Goal: Communication & Community: Participate in discussion

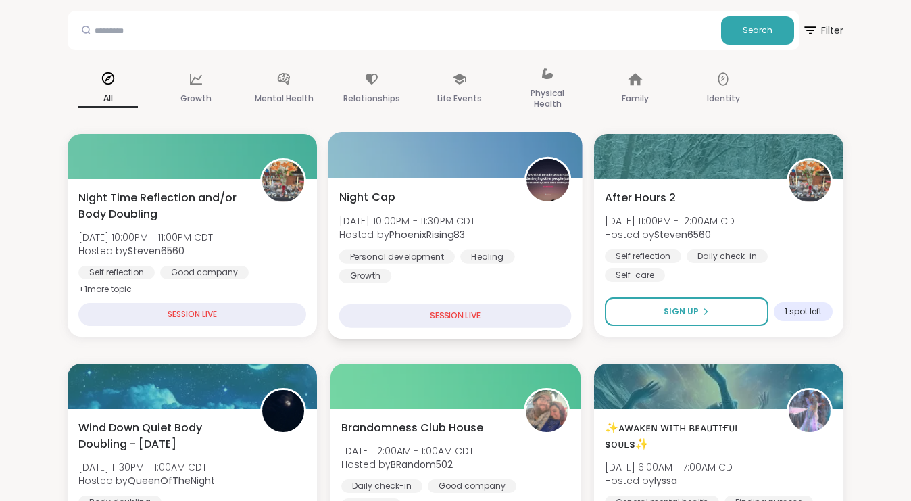
scroll to position [65, 0]
click at [484, 280] on div "Night Cap Wed, Sep 10 | 10:00PM - 11:30PM CDT Hosted by PhoenixRising83 Persona…" at bounding box center [455, 258] width 255 height 161
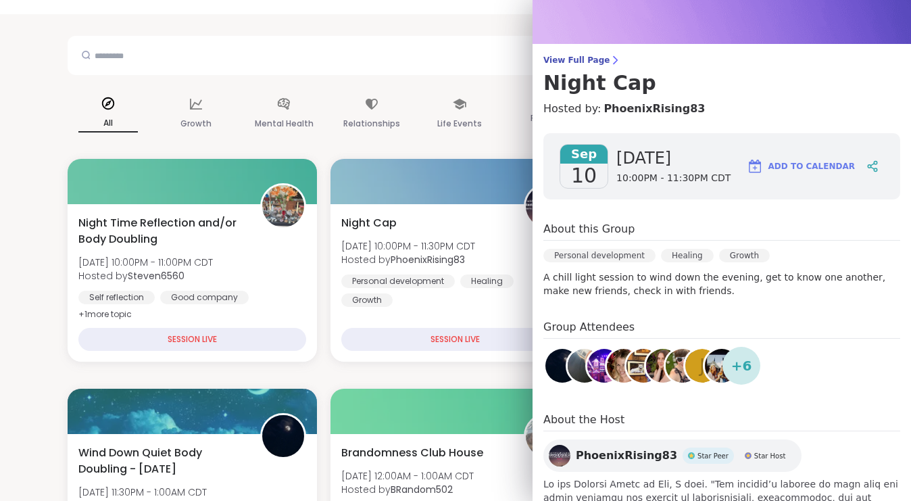
scroll to position [64, 0]
click at [482, 147] on div "Life Events" at bounding box center [459, 114] width 81 height 68
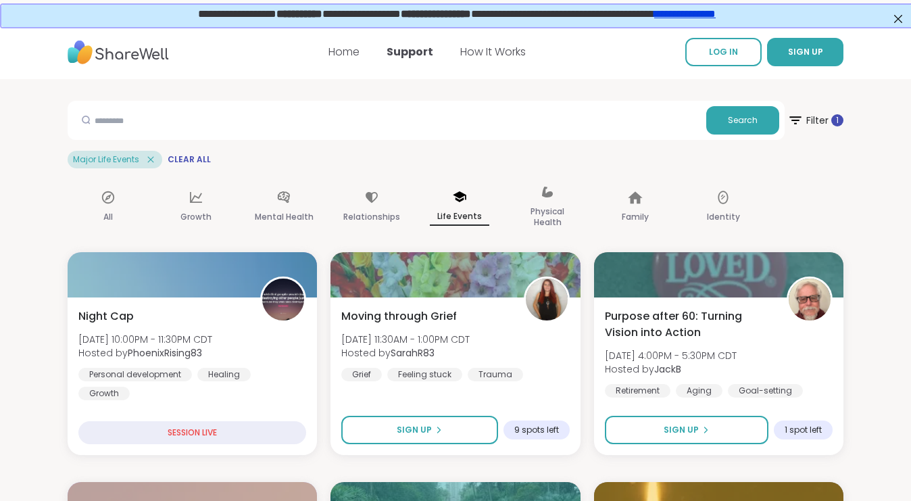
scroll to position [0, 0]
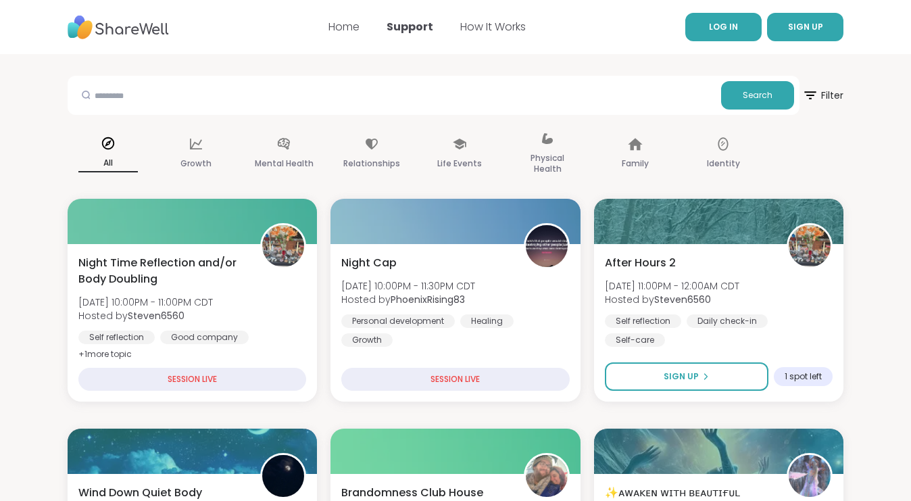
click at [738, 24] on link "LOG IN" at bounding box center [723, 27] width 76 height 28
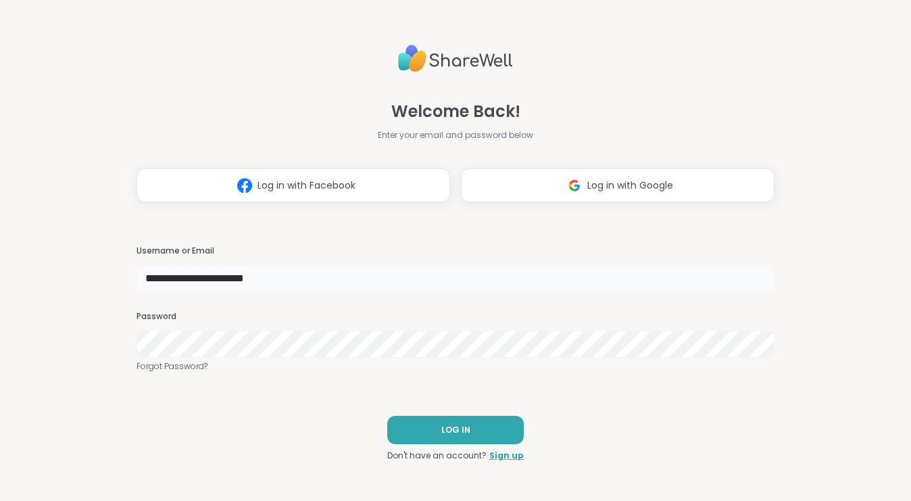
type input "**********"
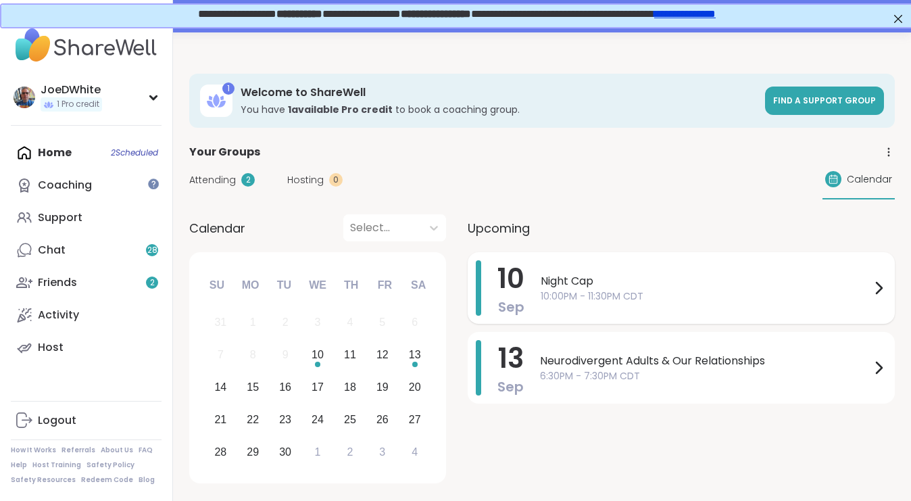
click at [640, 289] on span "10:00PM - 11:30PM CDT" at bounding box center [705, 296] width 330 height 14
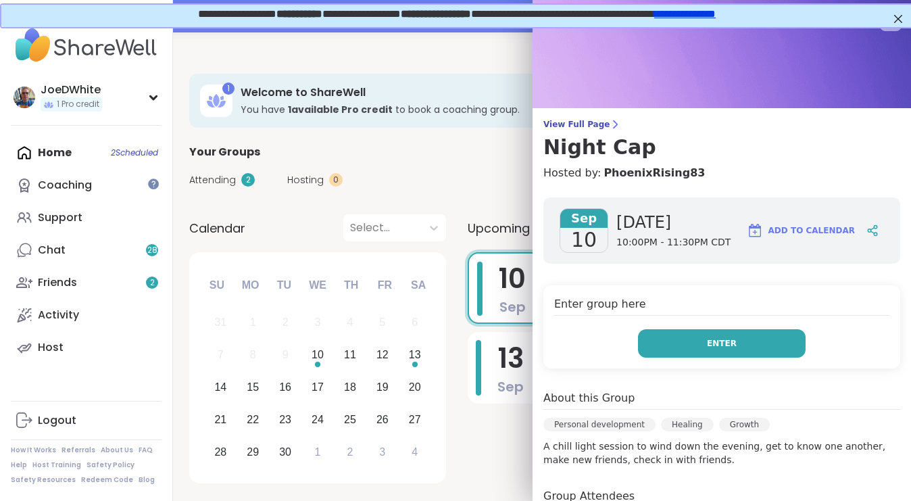
click at [698, 343] on button "Enter" at bounding box center [722, 343] width 168 height 28
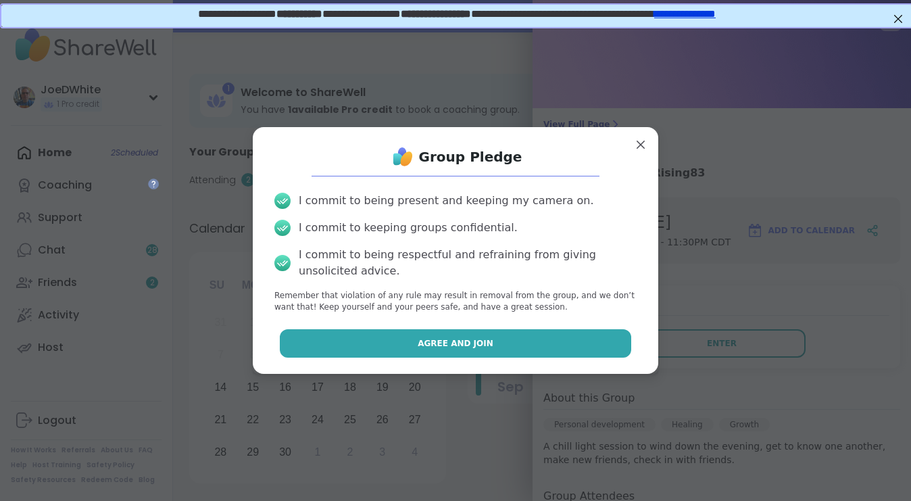
click at [511, 343] on button "Agree and Join" at bounding box center [456, 343] width 352 height 28
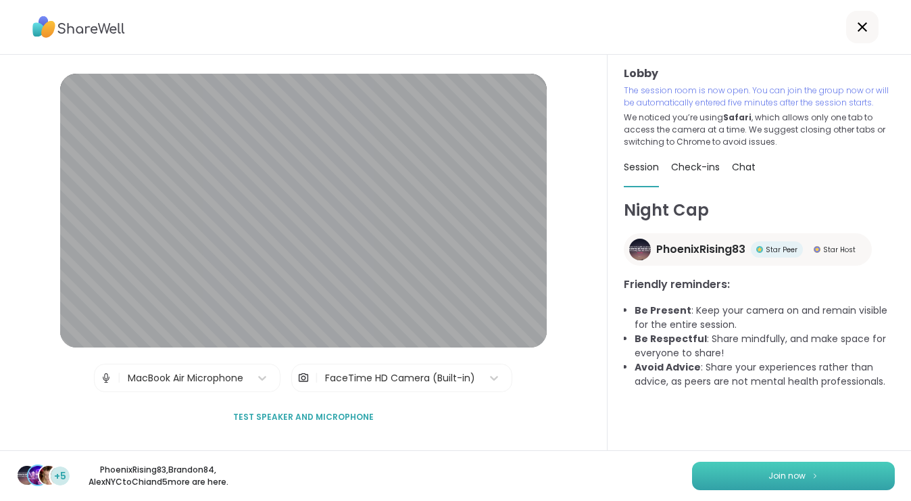
click at [779, 472] on span "Join now" at bounding box center [786, 476] width 37 height 12
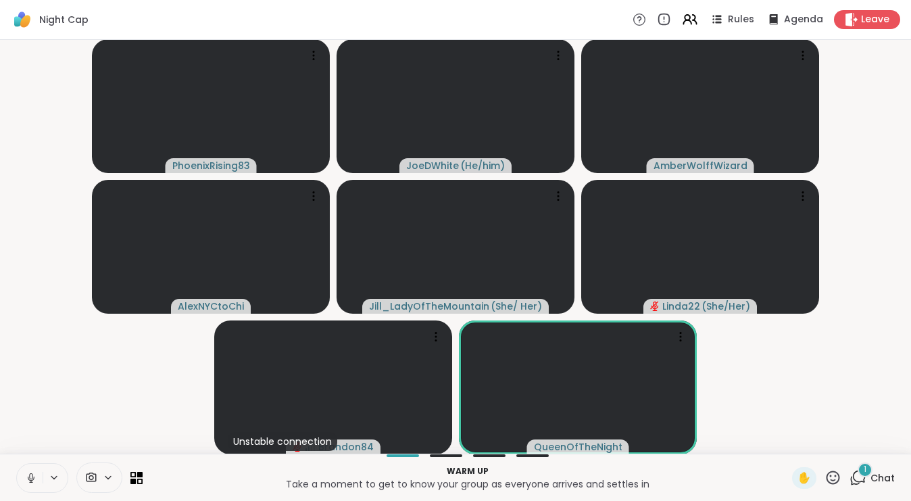
click at [861, 480] on icon at bounding box center [857, 477] width 17 height 17
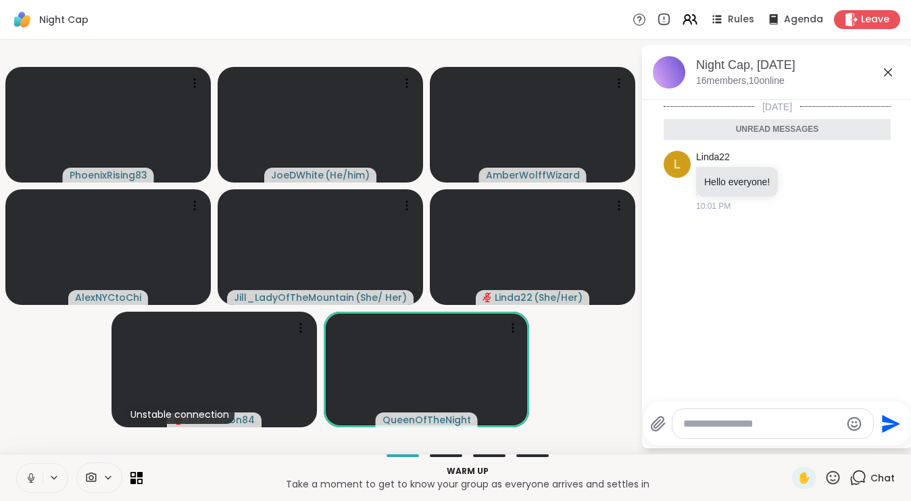
click at [728, 415] on div at bounding box center [772, 423] width 201 height 29
click at [726, 425] on textarea "Type your message" at bounding box center [761, 424] width 157 height 14
type textarea "**********"
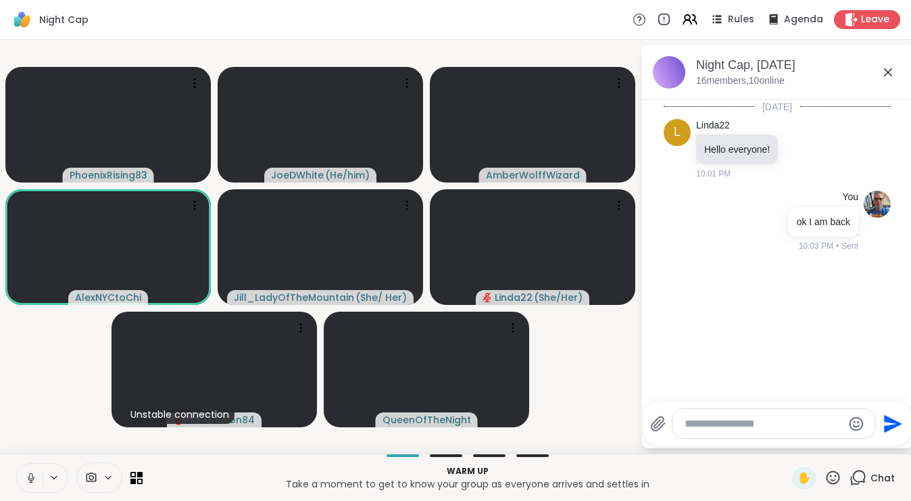
click at [888, 71] on icon at bounding box center [888, 72] width 16 height 16
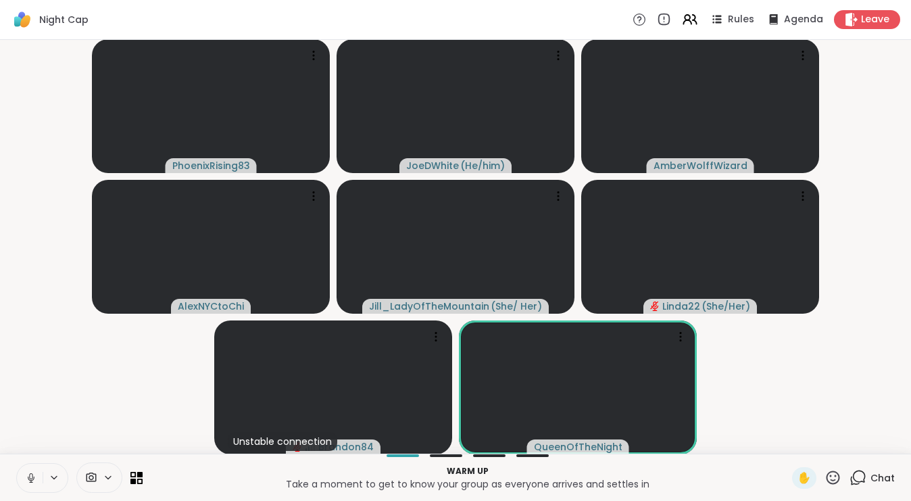
click at [28, 474] on icon at bounding box center [31, 478] width 12 height 12
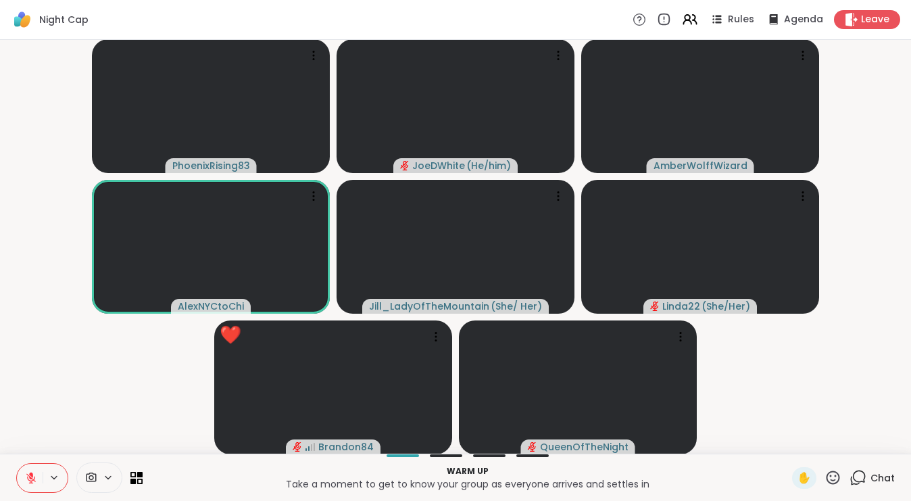
click at [836, 476] on icon at bounding box center [833, 477] width 14 height 14
click at [794, 443] on span "❤️" at bounding box center [793, 442] width 14 height 16
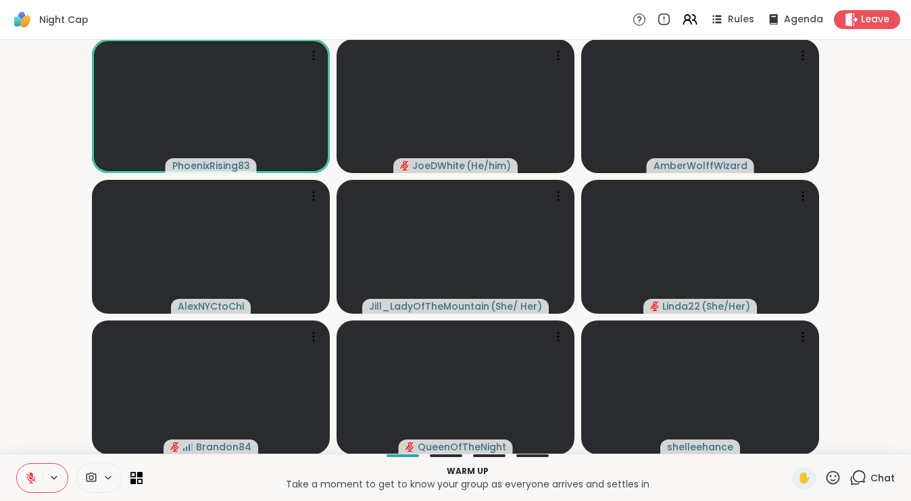
click at [876, 474] on span "Chat" at bounding box center [882, 478] width 24 height 14
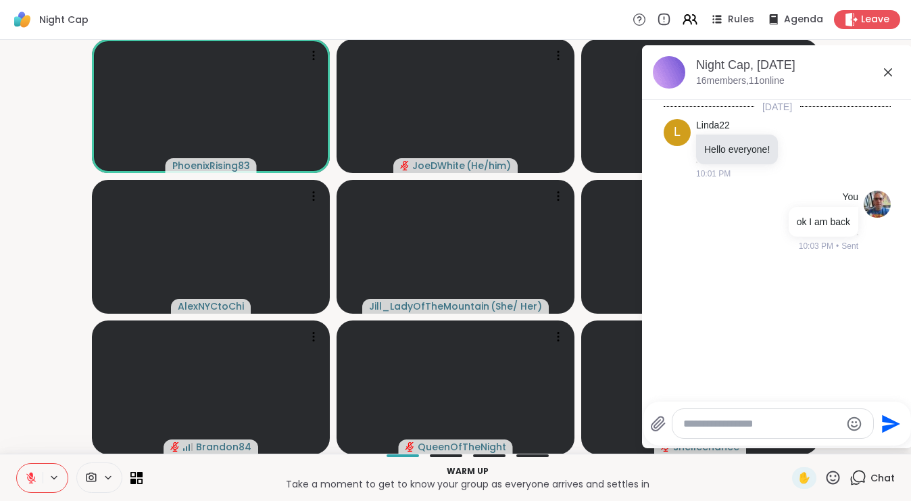
click at [738, 429] on textarea "Type your message" at bounding box center [761, 424] width 157 height 14
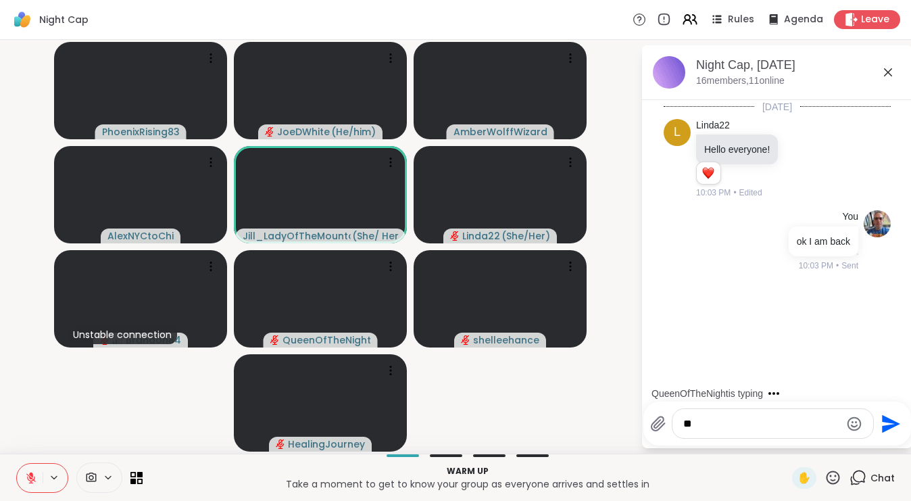
type textarea "*"
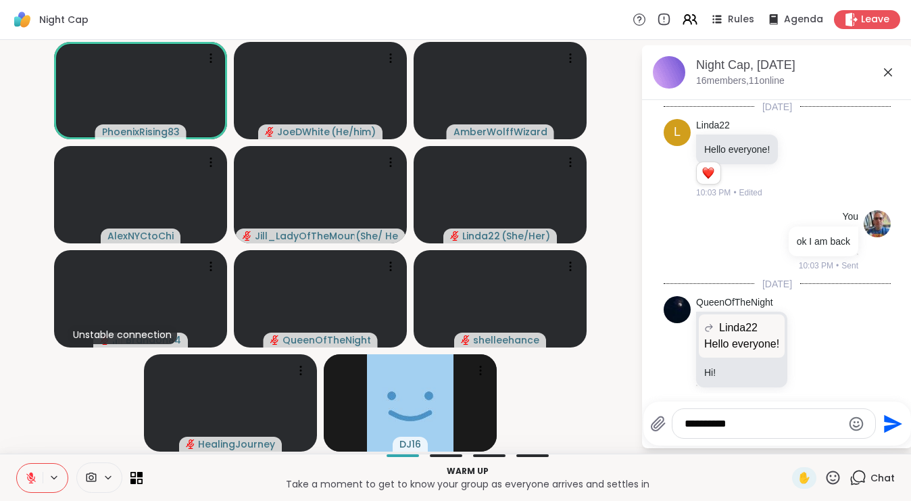
scroll to position [14, 0]
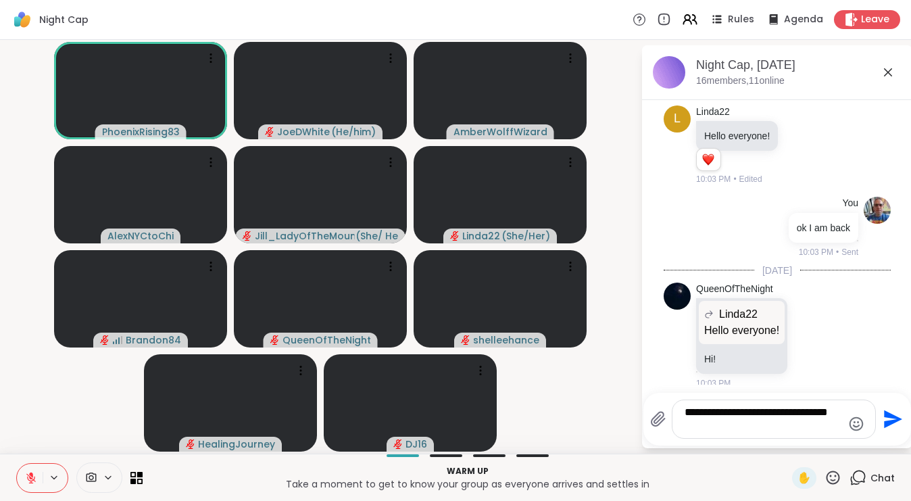
type textarea "**********"
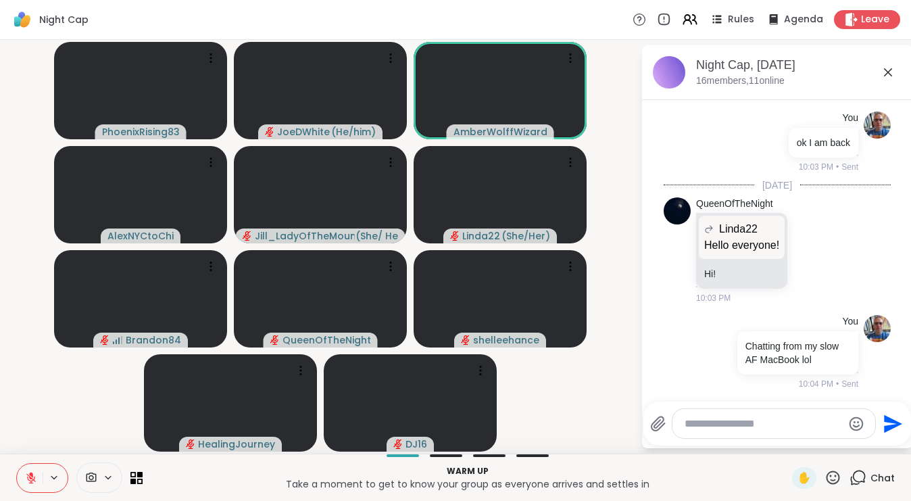
click at [889, 72] on icon at bounding box center [888, 72] width 16 height 16
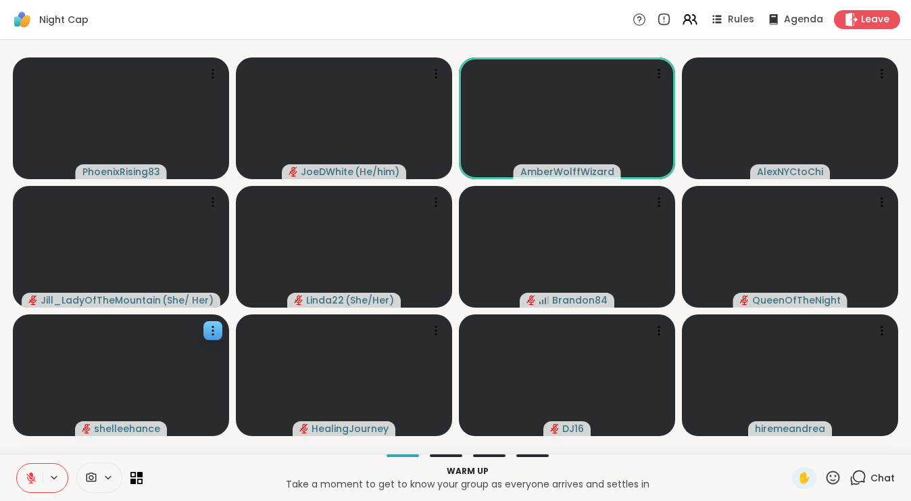
scroll to position [0, 0]
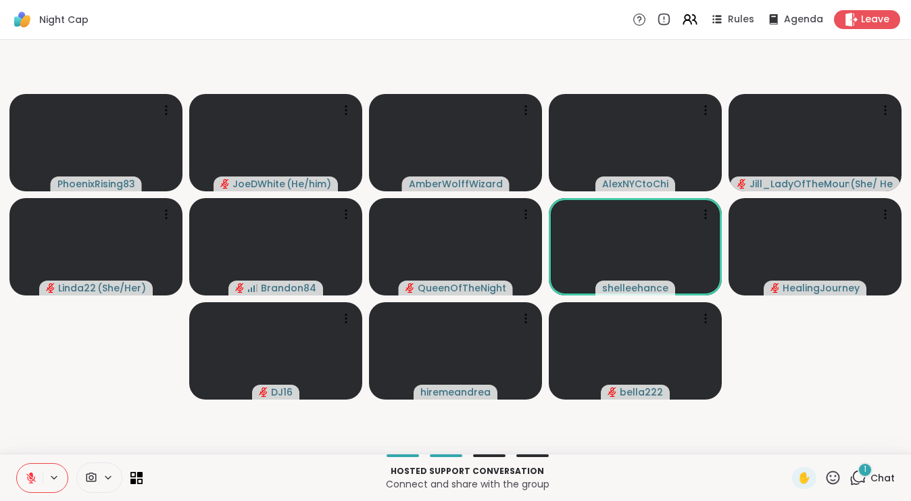
click at [72, 409] on video-player-container "PhoenixRising83 JoeDWhite ( He/him ) AmberWolffWizard AlexNYCtoChi Jill_LadyOfT…" at bounding box center [455, 246] width 894 height 403
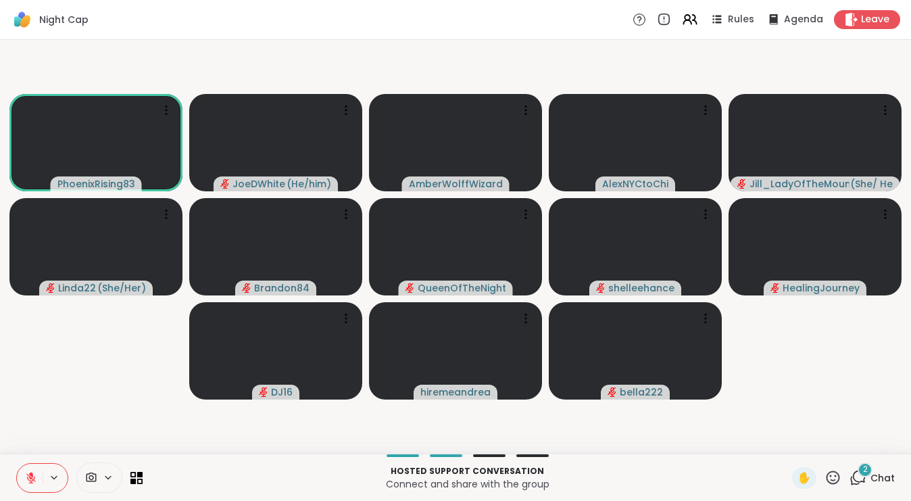
click at [864, 472] on span "2" at bounding box center [865, 468] width 5 height 11
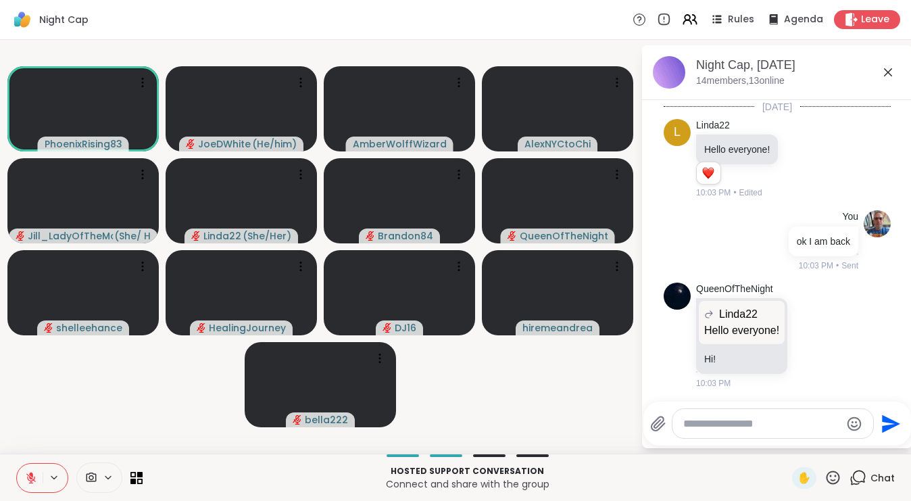
scroll to position [376, 0]
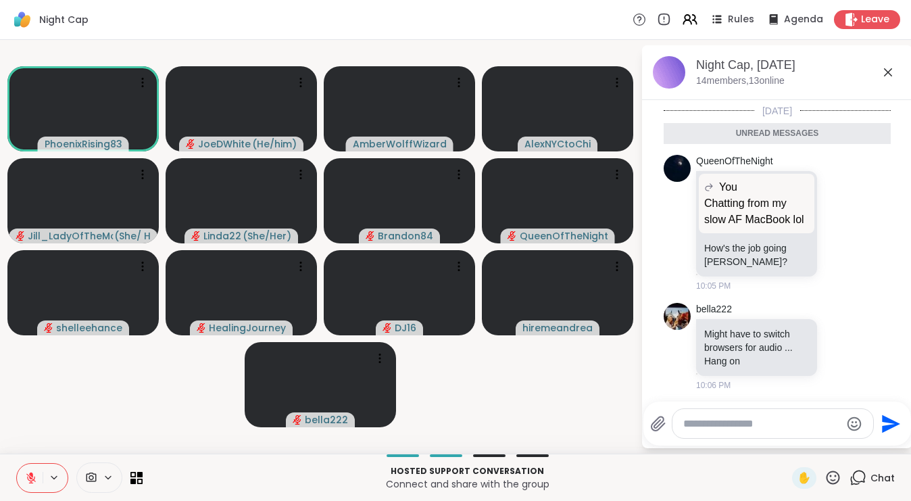
click at [727, 421] on textarea "Type your message" at bounding box center [761, 424] width 157 height 14
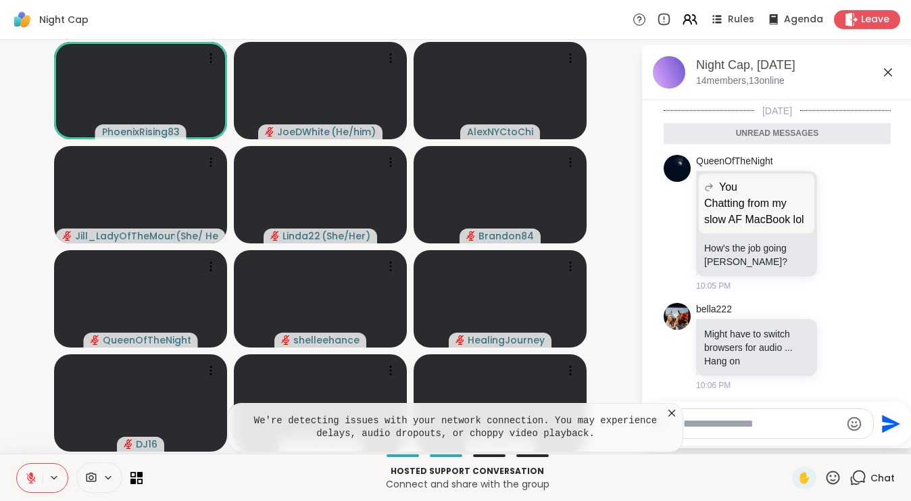
click at [674, 413] on icon at bounding box center [672, 413] width 14 height 14
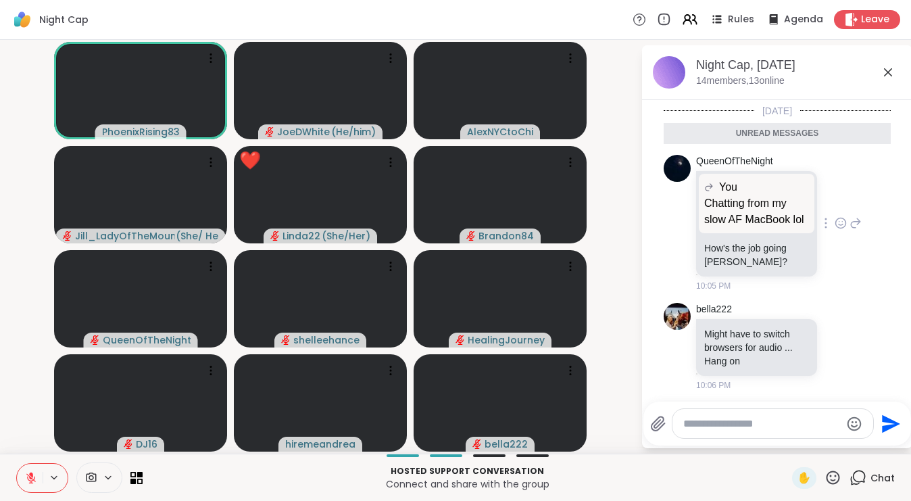
click at [855, 218] on icon at bounding box center [855, 222] width 9 height 9
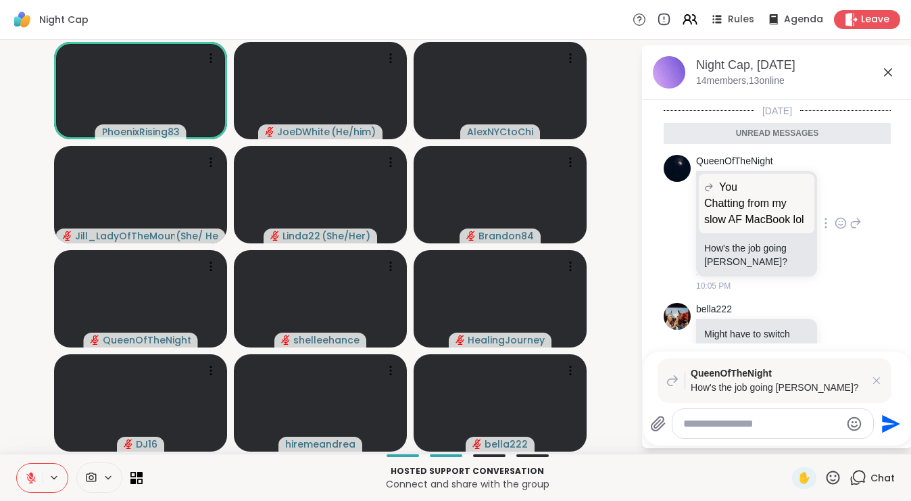
click at [856, 219] on icon at bounding box center [855, 222] width 9 height 9
click at [753, 427] on textarea "Type your message" at bounding box center [761, 424] width 157 height 14
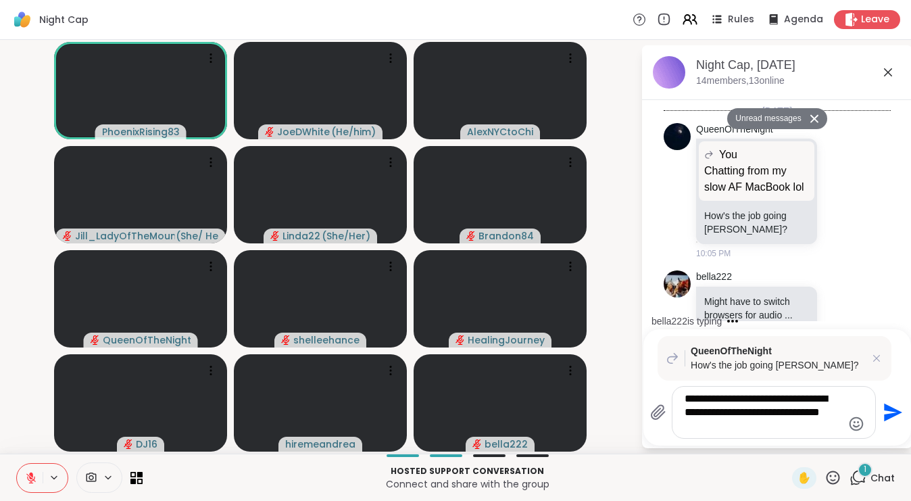
scroll to position [488, 0]
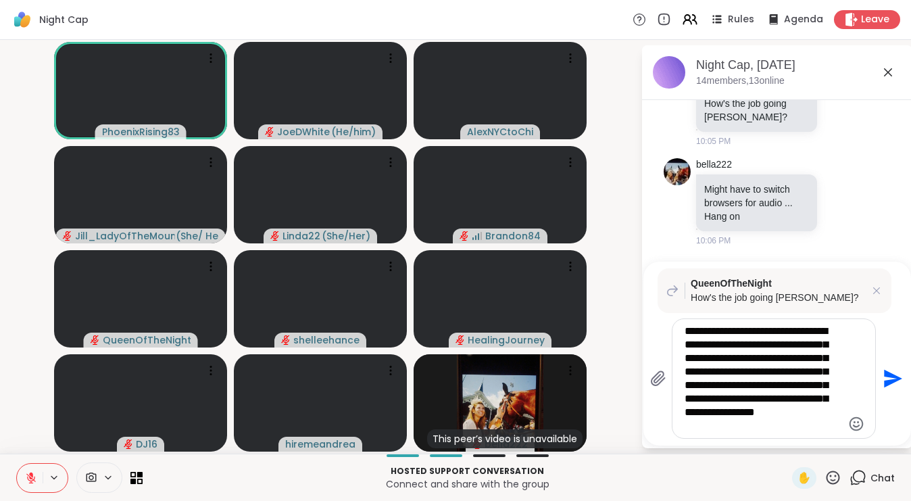
type textarea "**********"
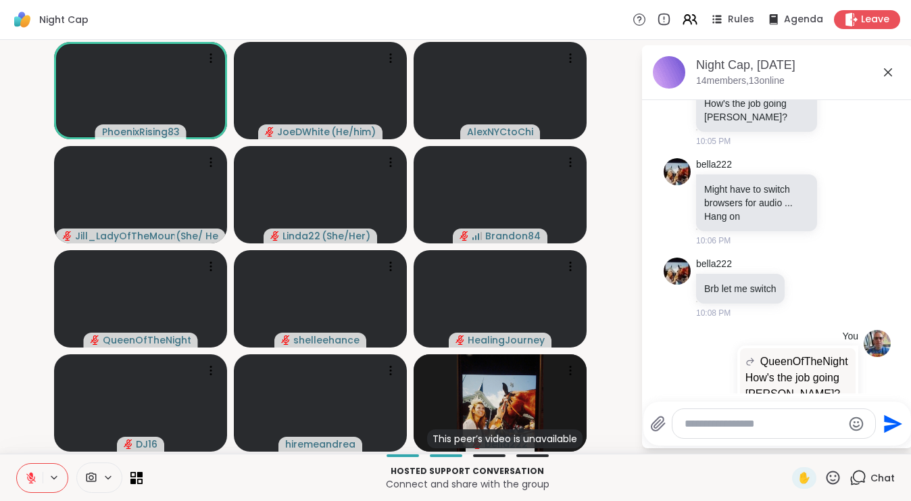
scroll to position [672, 0]
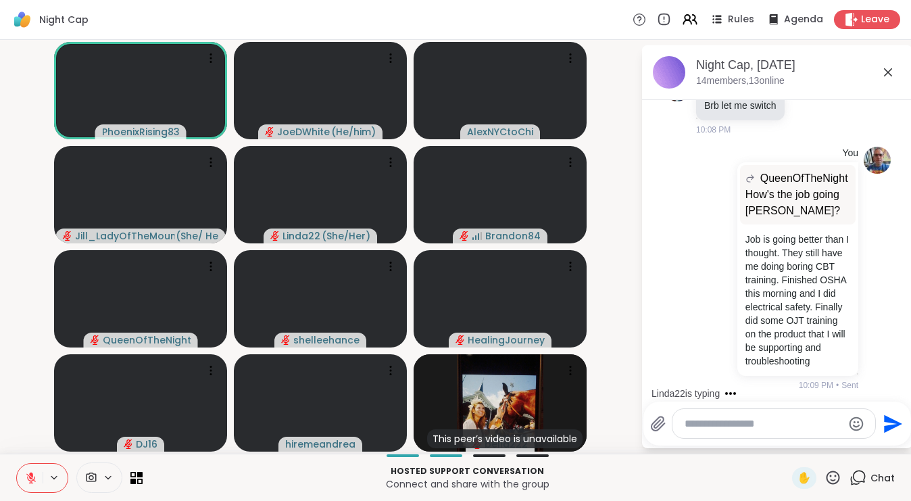
click at [715, 426] on textarea "Type your message" at bounding box center [762, 424] width 157 height 14
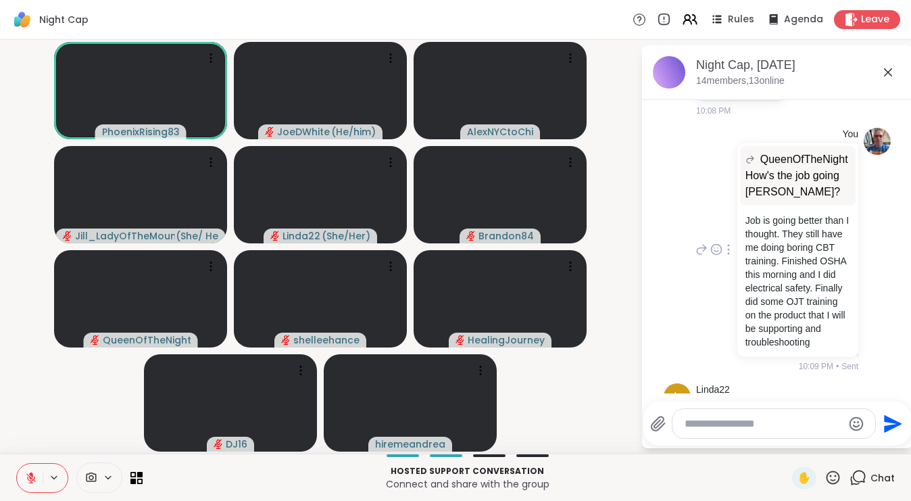
scroll to position [743, 0]
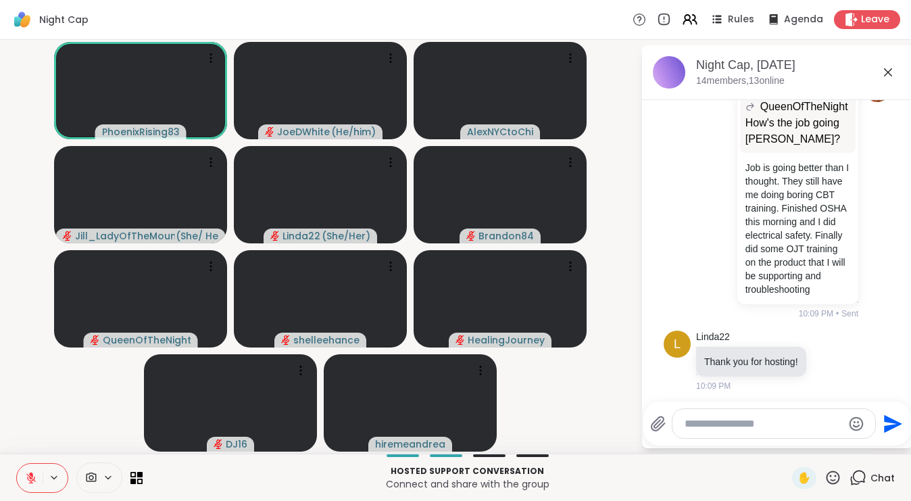
click at [728, 427] on textarea "Type your message" at bounding box center [762, 424] width 157 height 14
click at [884, 74] on icon at bounding box center [888, 72] width 16 height 16
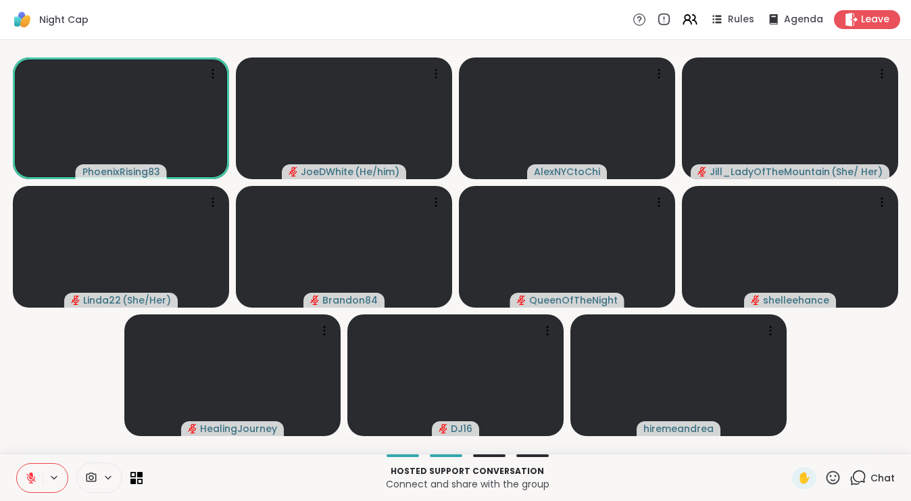
click at [863, 483] on icon at bounding box center [857, 477] width 17 height 17
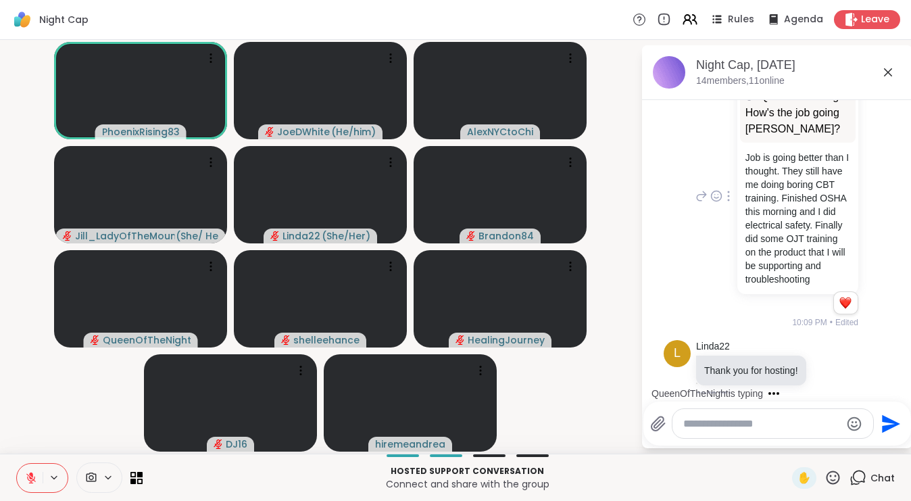
scroll to position [749, 0]
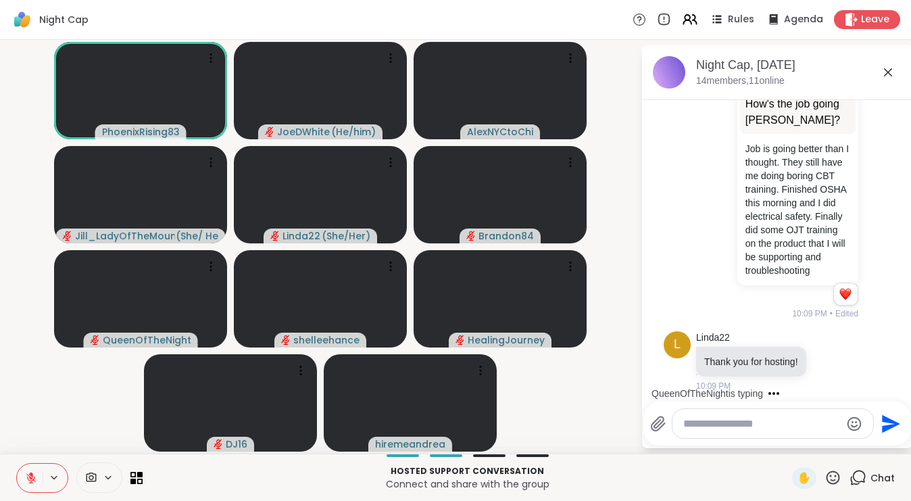
click at [728, 432] on div at bounding box center [772, 423] width 201 height 29
click at [716, 422] on textarea "Type your message" at bounding box center [761, 424] width 157 height 14
click at [730, 423] on textarea "Type your message" at bounding box center [761, 424] width 157 height 14
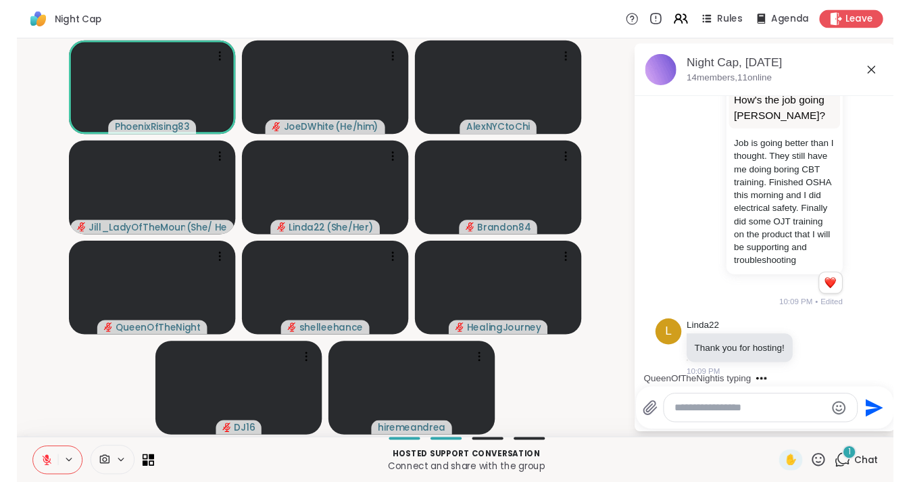
scroll to position [993, 0]
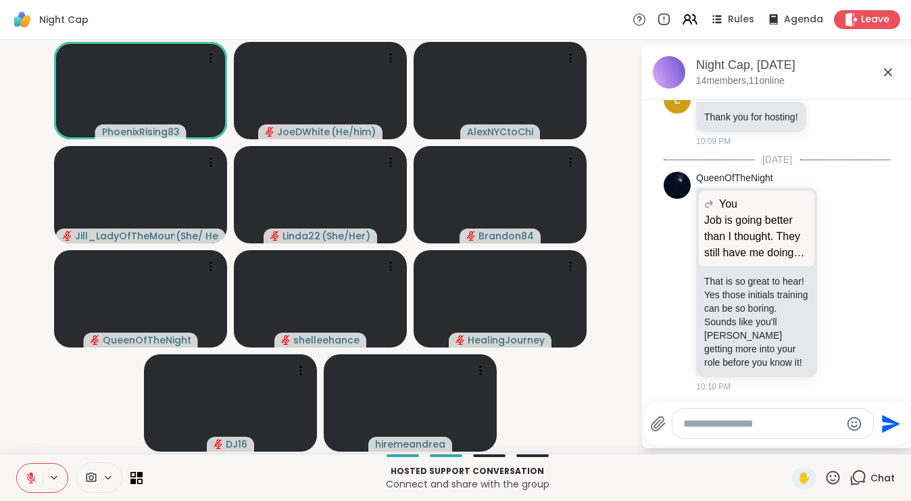
click at [741, 426] on textarea "Type your message" at bounding box center [761, 424] width 157 height 14
click at [736, 420] on textarea "Type your message" at bounding box center [761, 424] width 157 height 14
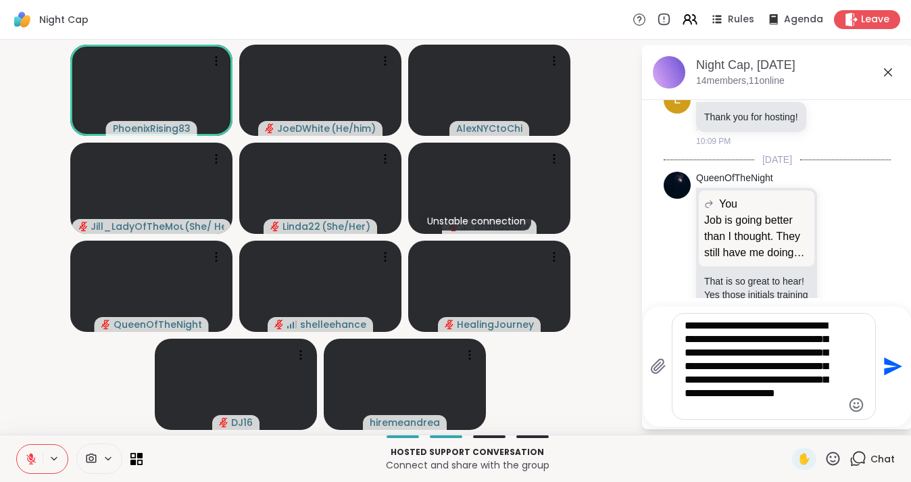
type textarea "**********"
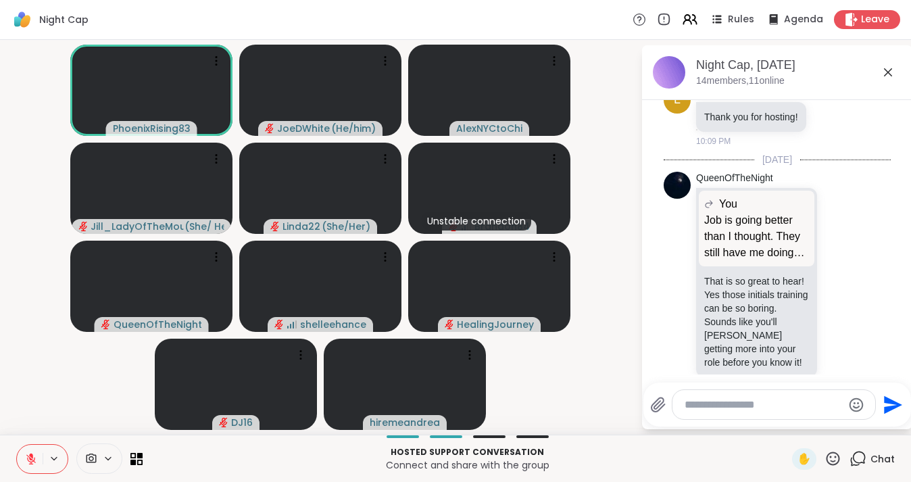
scroll to position [1205, 0]
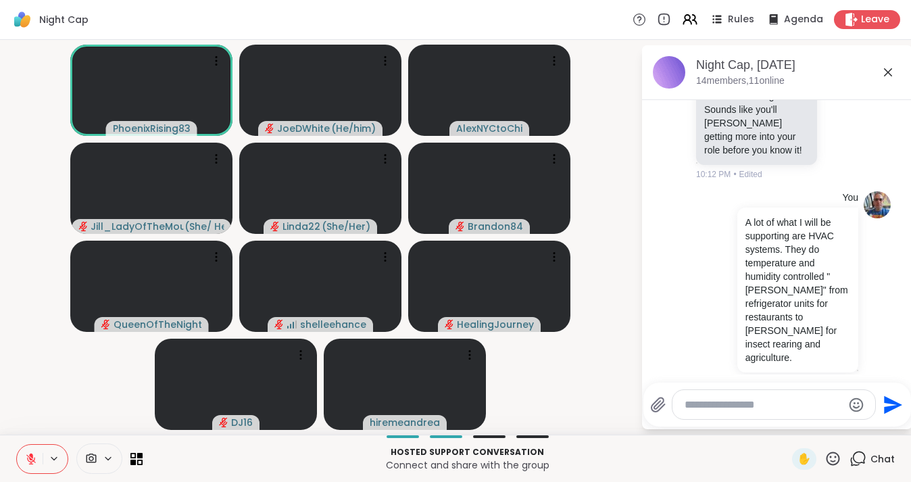
click at [723, 403] on textarea "Type your message" at bounding box center [762, 405] width 157 height 14
click at [658, 454] on p "Hosted support conversation" at bounding box center [467, 452] width 633 height 12
click at [886, 72] on icon at bounding box center [888, 72] width 16 height 16
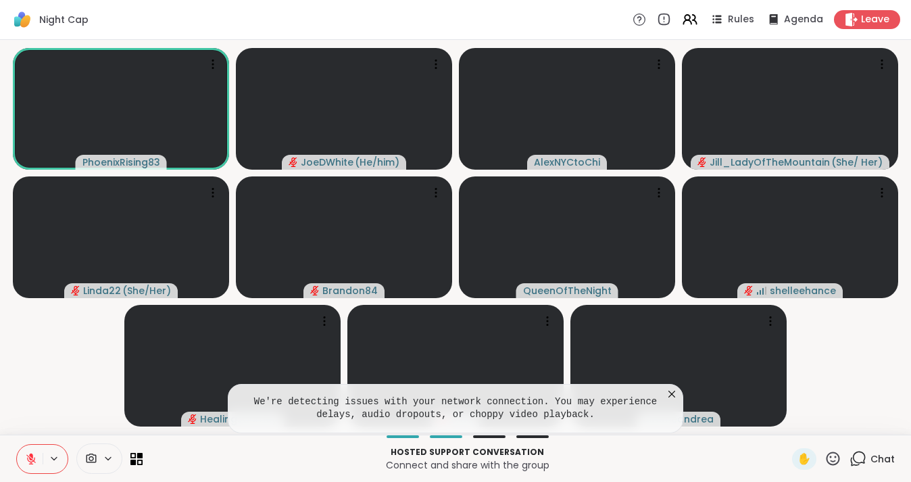
click at [676, 394] on icon at bounding box center [672, 394] width 14 height 14
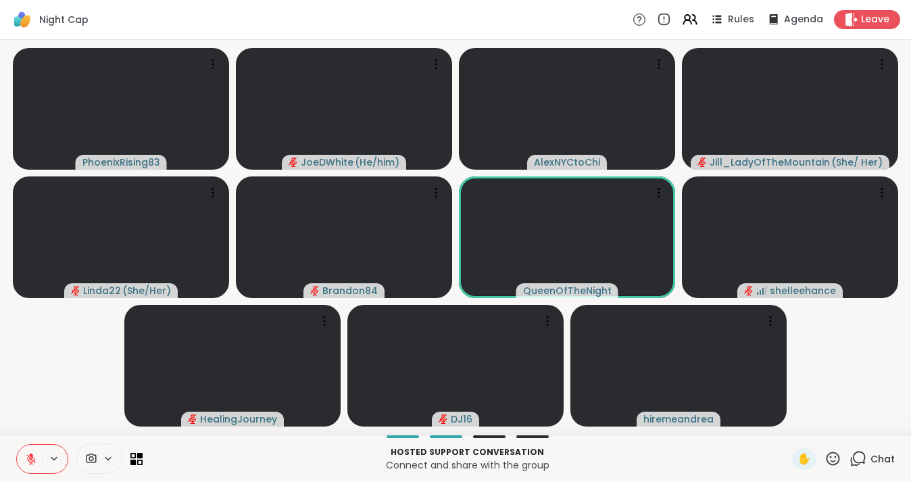
scroll to position [0, 0]
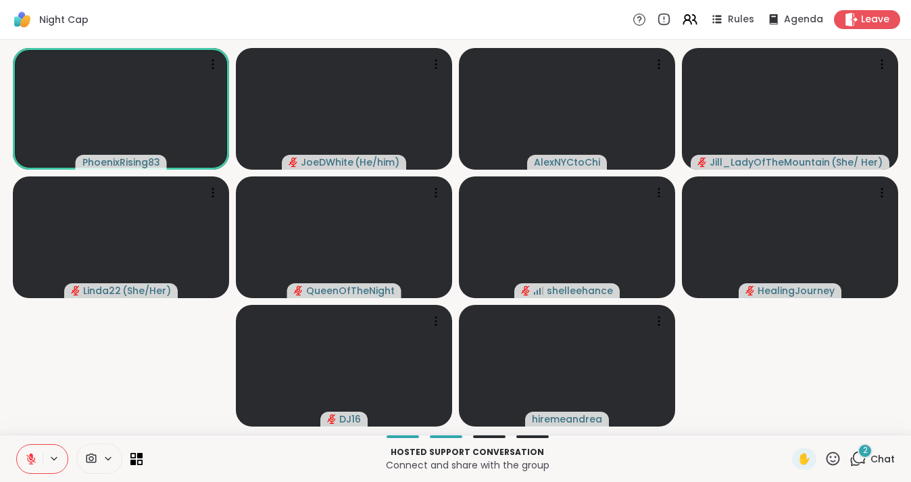
click at [39, 457] on button at bounding box center [30, 459] width 26 height 28
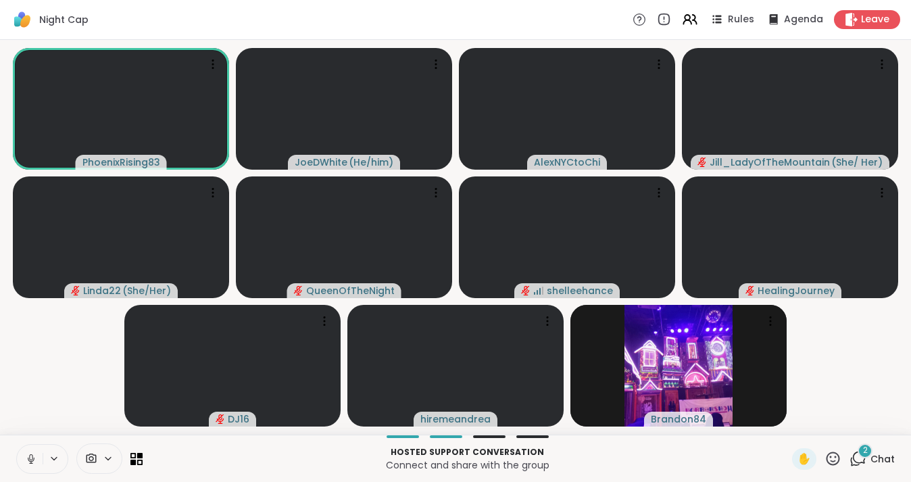
click at [31, 449] on button at bounding box center [30, 459] width 26 height 28
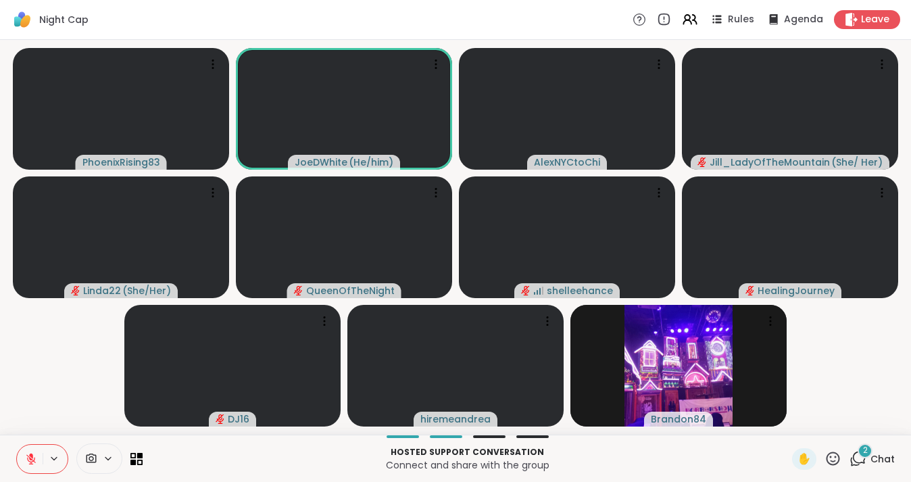
click at [36, 458] on icon at bounding box center [31, 459] width 12 height 12
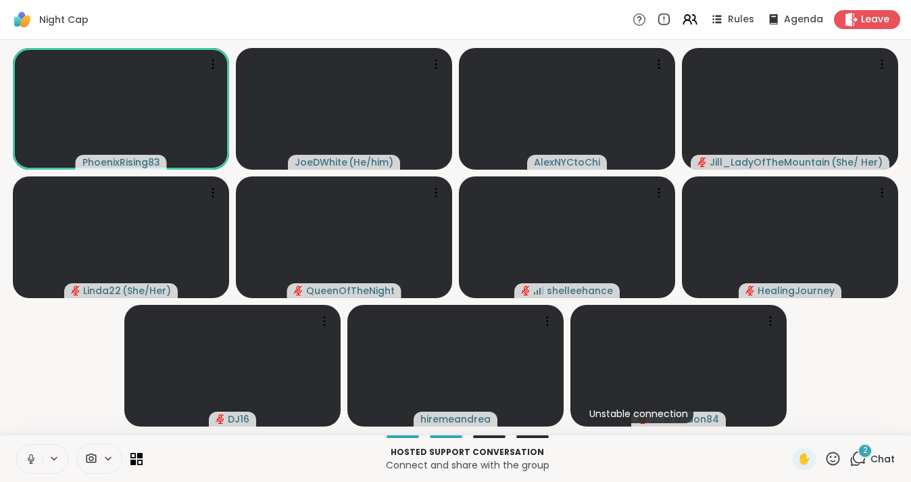
click at [35, 455] on icon at bounding box center [31, 459] width 12 height 12
click at [39, 461] on button at bounding box center [30, 459] width 26 height 28
click at [30, 455] on icon at bounding box center [30, 457] width 3 height 6
click at [30, 455] on icon at bounding box center [31, 455] width 4 height 5
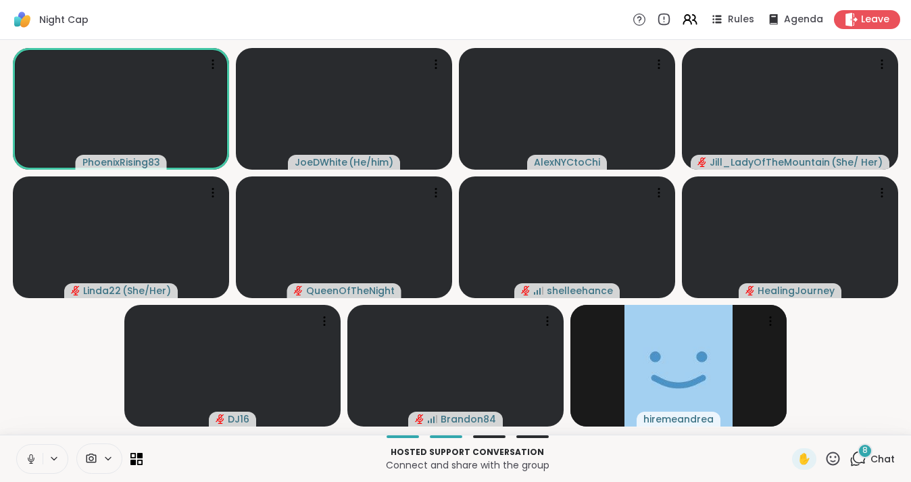
click at [34, 451] on button at bounding box center [30, 459] width 26 height 28
click at [26, 458] on icon at bounding box center [31, 459] width 12 height 12
click at [31, 455] on icon at bounding box center [31, 459] width 12 height 12
click at [35, 450] on button at bounding box center [30, 459] width 26 height 28
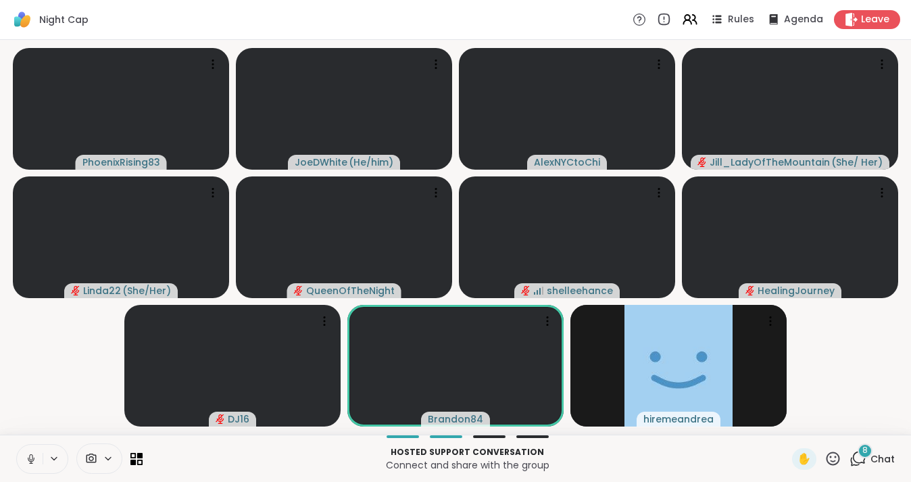
click at [30, 465] on button at bounding box center [30, 459] width 26 height 28
click at [876, 459] on span "Chat" at bounding box center [882, 459] width 24 height 14
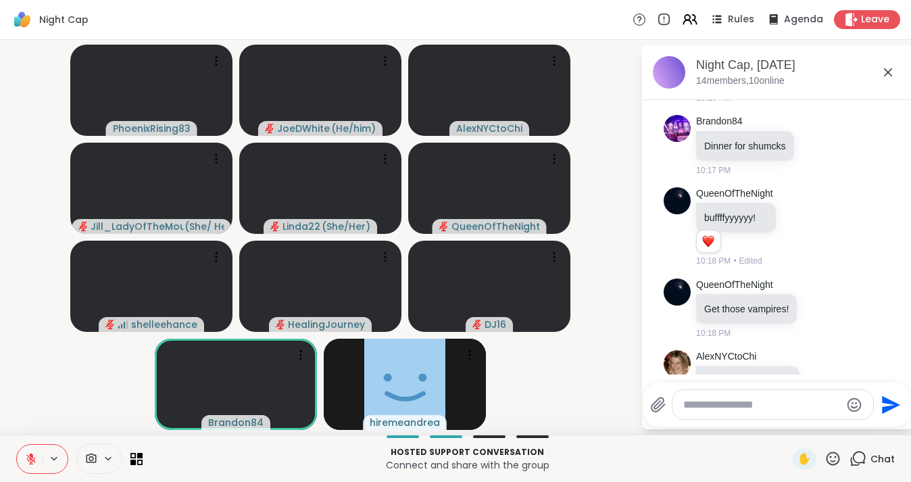
scroll to position [1940, 0]
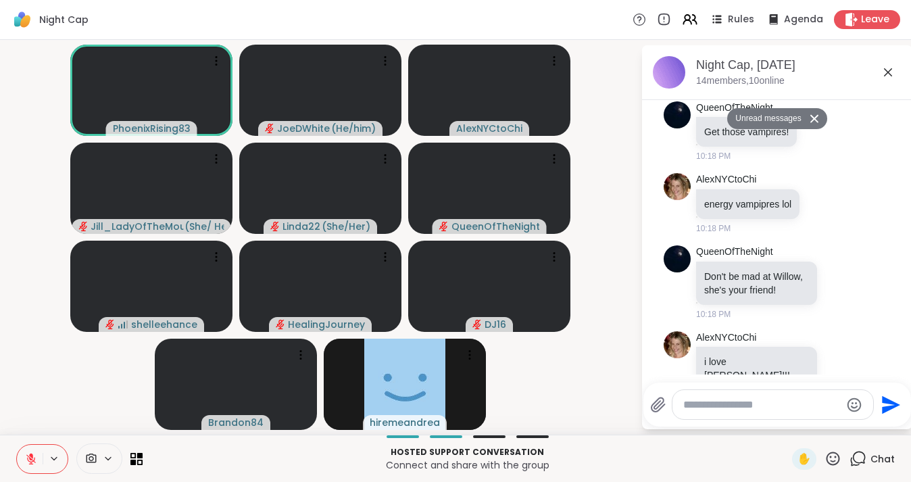
click at [890, 67] on icon at bounding box center [888, 72] width 16 height 16
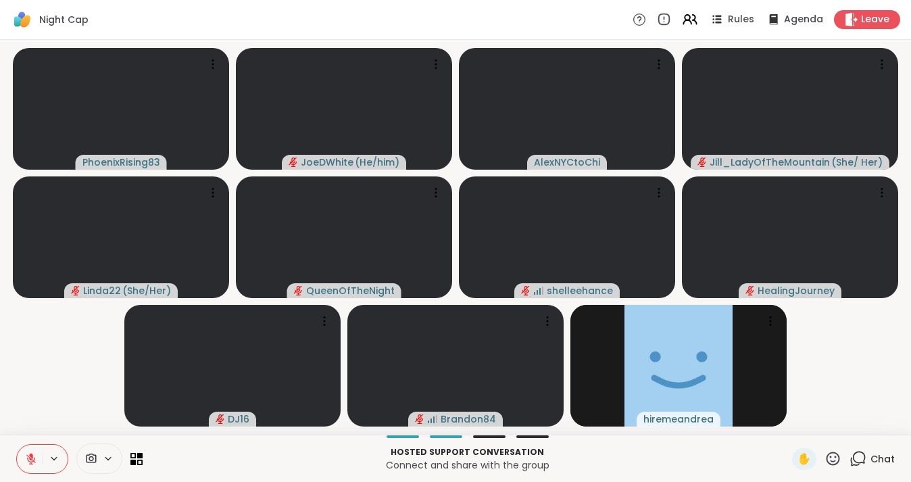
click at [34, 457] on icon at bounding box center [31, 459] width 12 height 12
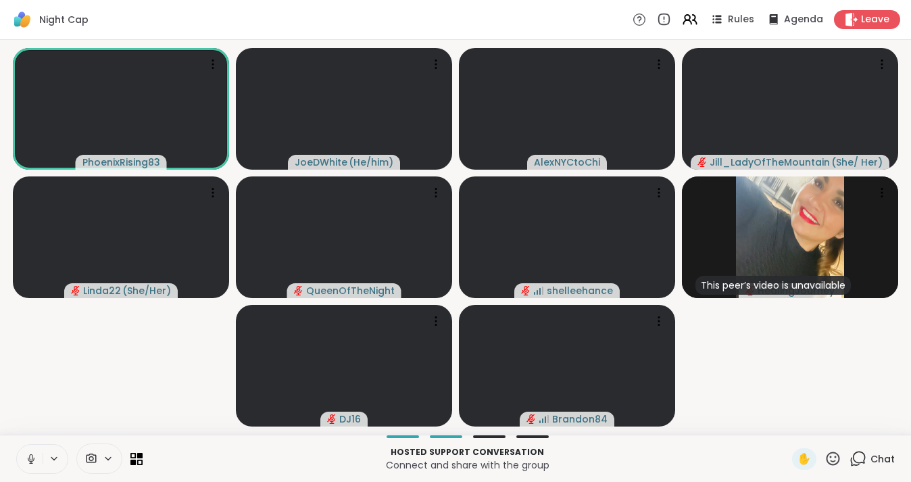
click at [31, 455] on icon at bounding box center [31, 459] width 12 height 12
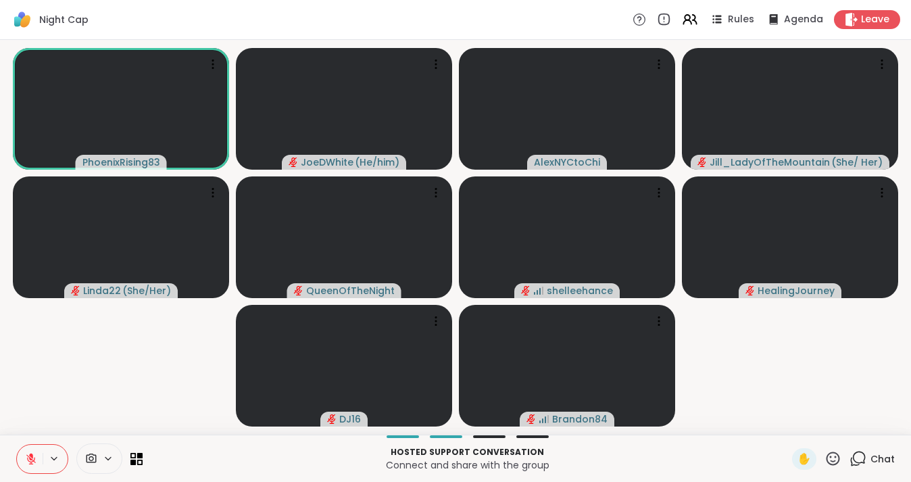
click at [32, 458] on icon at bounding box center [31, 459] width 12 height 12
click at [31, 460] on icon at bounding box center [31, 459] width 12 height 12
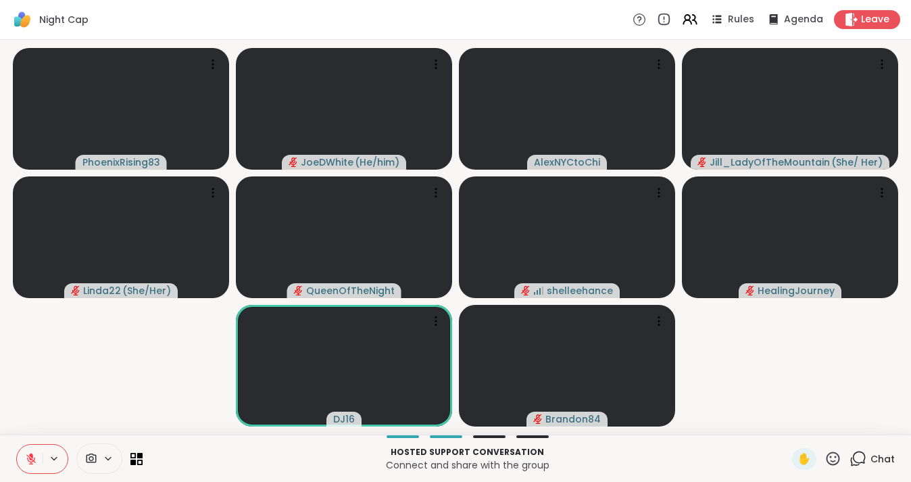
click at [874, 454] on span "Chat" at bounding box center [882, 459] width 24 height 14
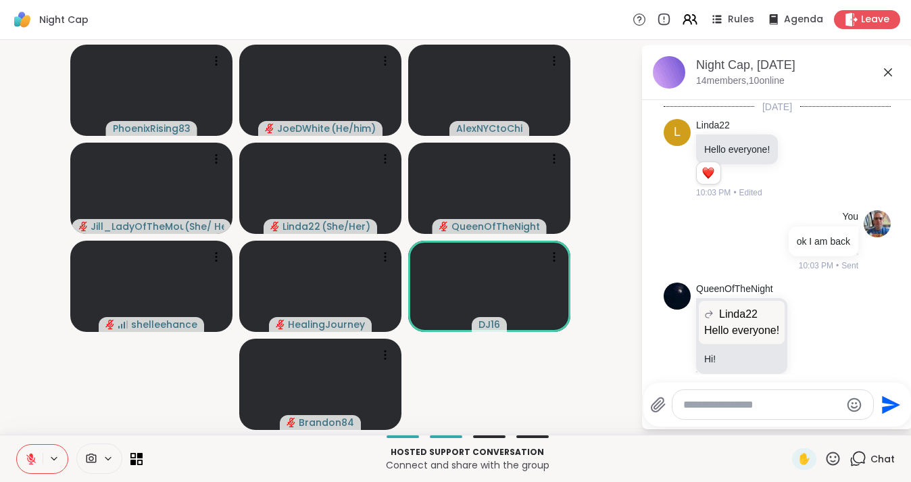
click at [726, 402] on textarea "Type your message" at bounding box center [761, 405] width 157 height 14
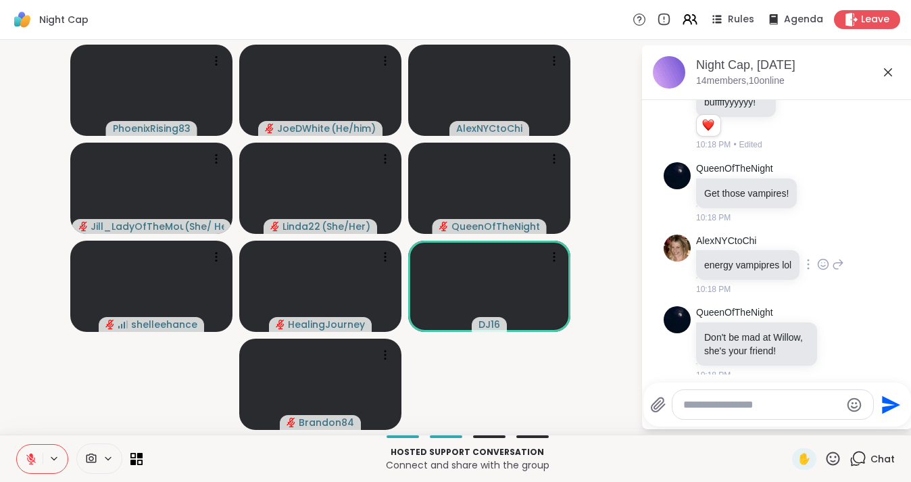
scroll to position [1894, 0]
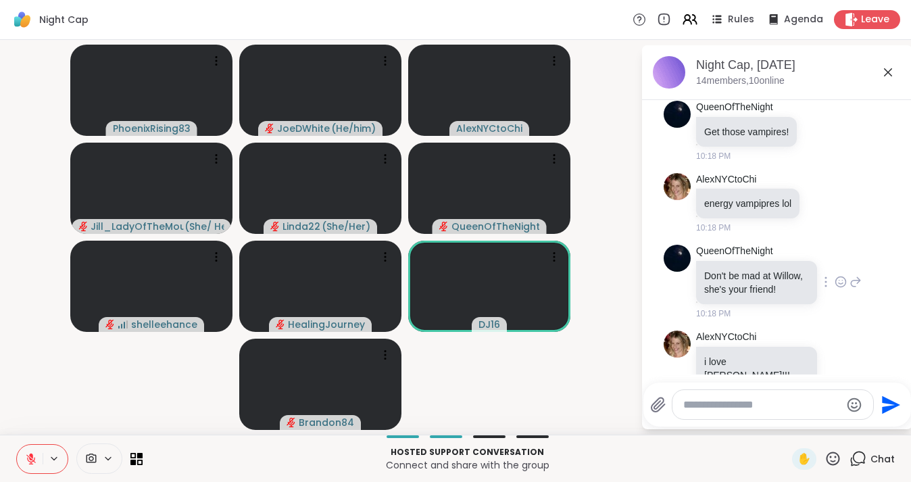
click at [854, 274] on icon at bounding box center [855, 282] width 12 height 16
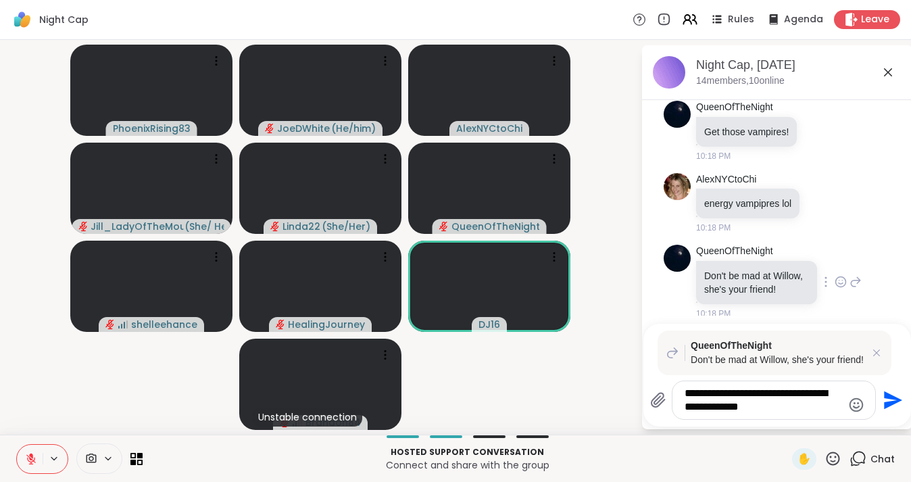
type textarea "**********"
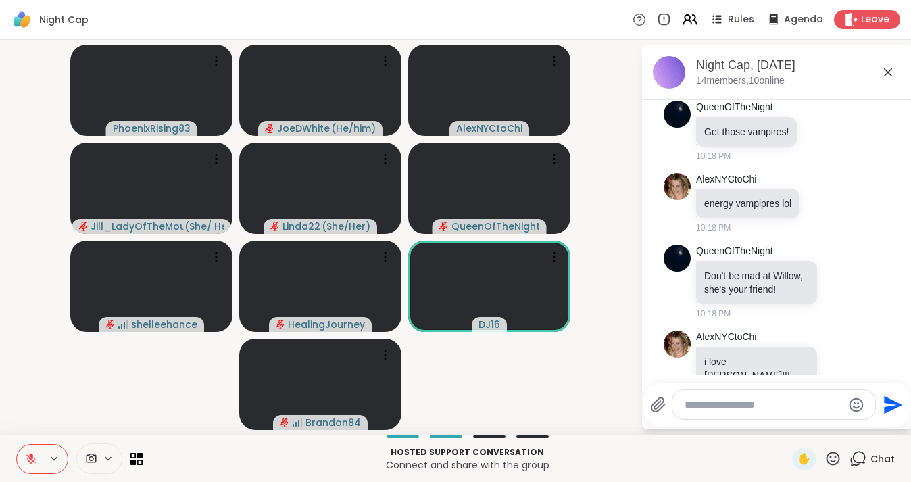
scroll to position [2058, 0]
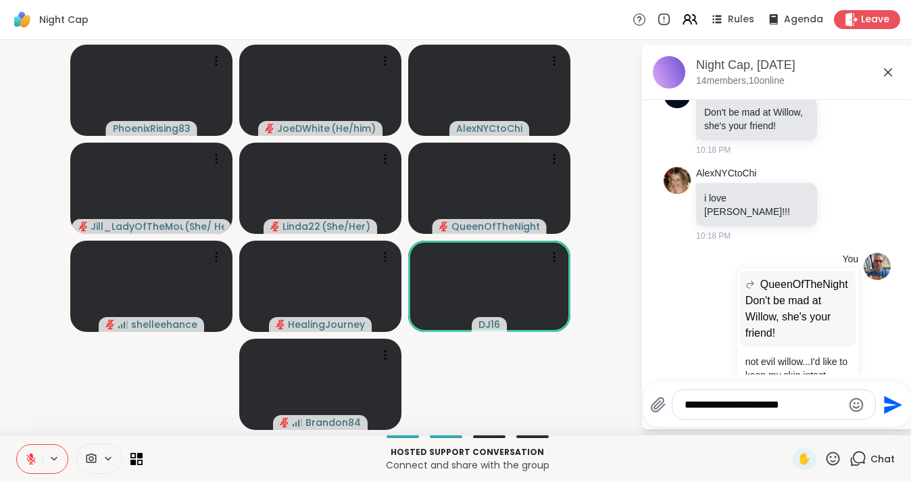
type textarea "**********"
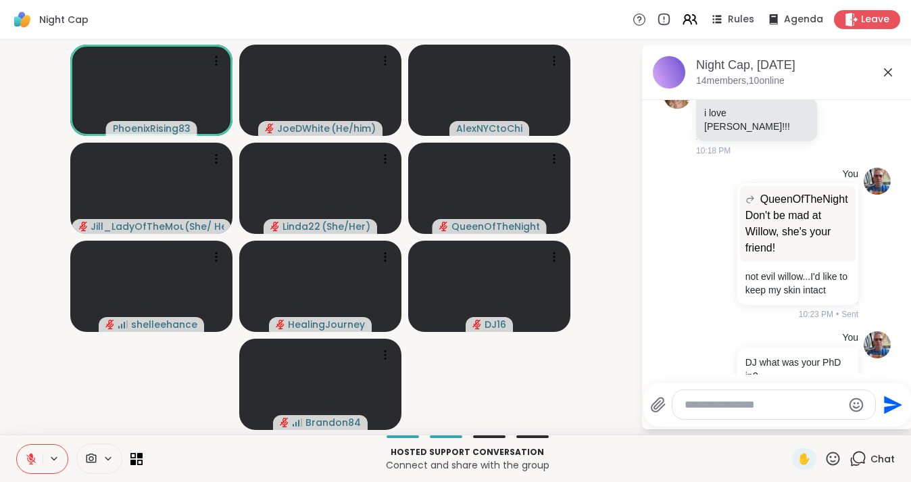
click at [888, 72] on icon at bounding box center [888, 72] width 8 height 8
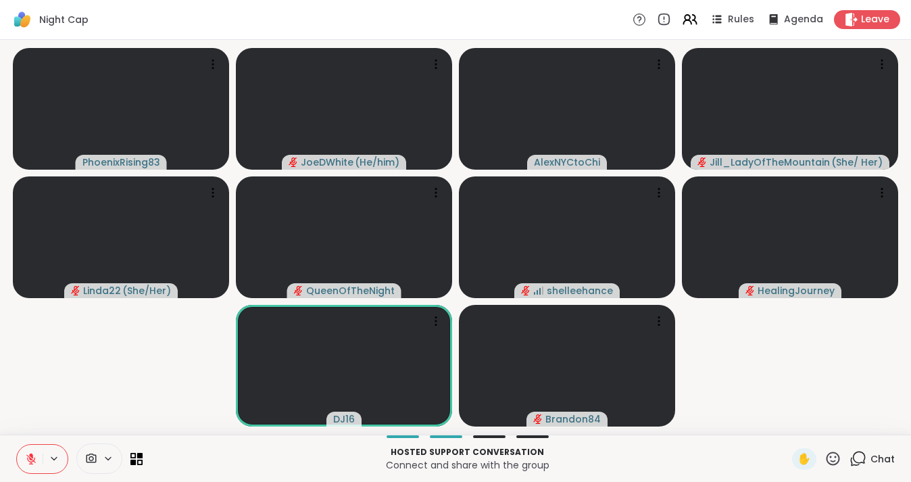
click at [766, 372] on video-player-container "PhoenixRising83 JoeDWhite ( He/him ) AlexNYCtoChi Jill_LadyOfTheMountain ( She/…" at bounding box center [455, 237] width 894 height 384
click at [879, 449] on div "Chat" at bounding box center [871, 459] width 45 height 22
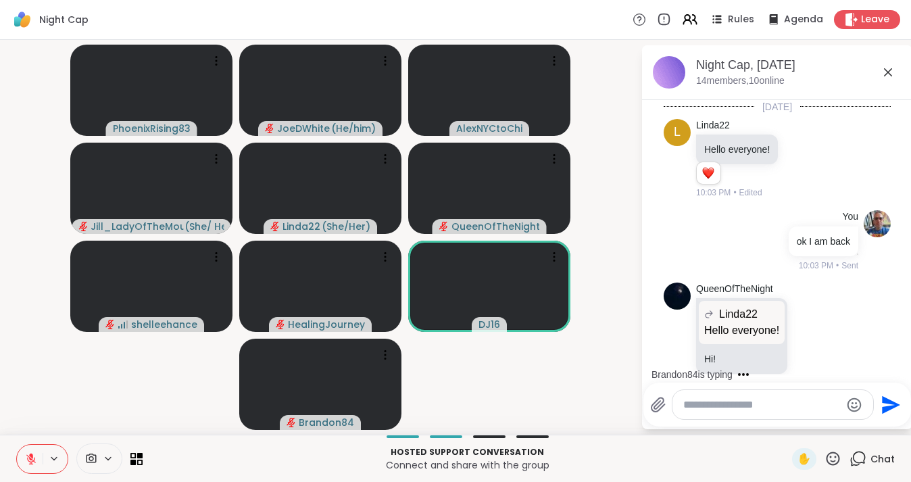
click at [884, 70] on icon at bounding box center [888, 72] width 16 height 16
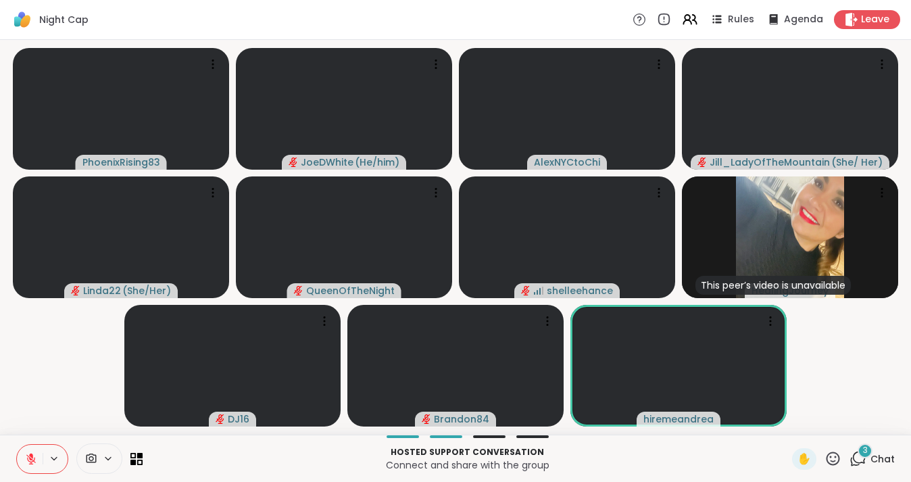
click at [866, 461] on icon at bounding box center [857, 458] width 17 height 17
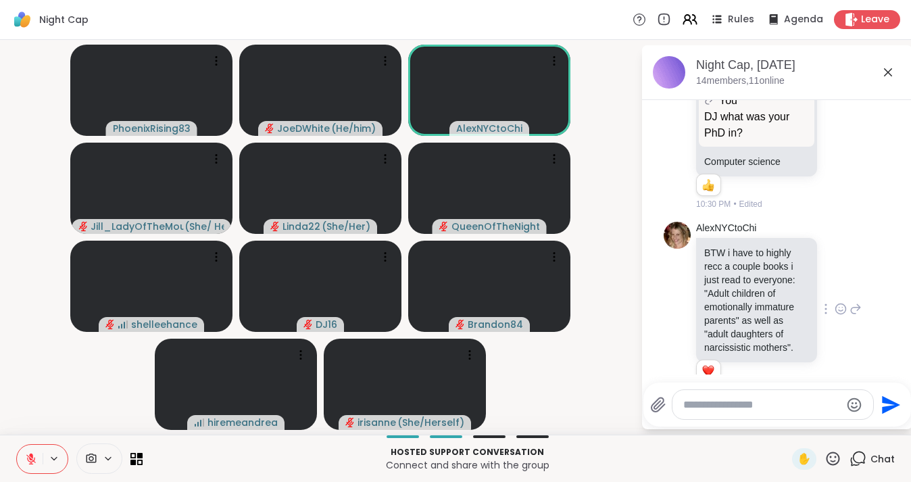
scroll to position [2713, 0]
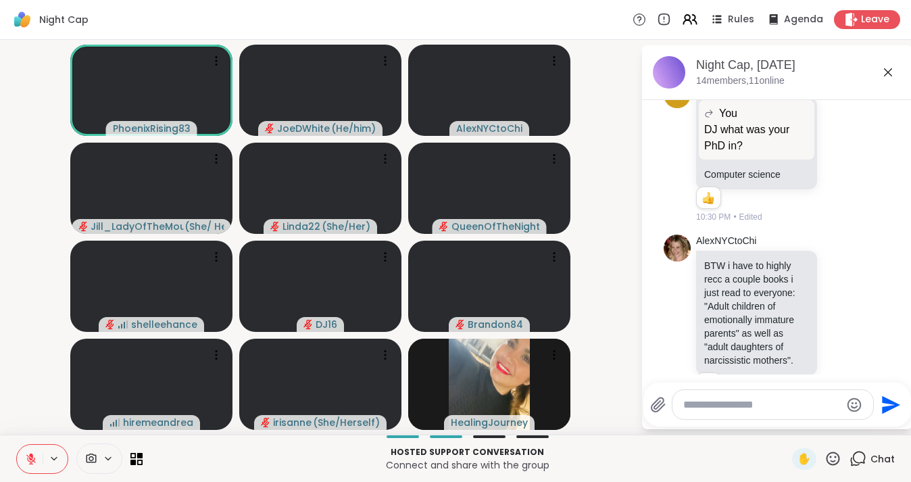
click at [764, 413] on div at bounding box center [772, 404] width 201 height 29
click at [756, 401] on textarea "Type your message" at bounding box center [761, 405] width 157 height 14
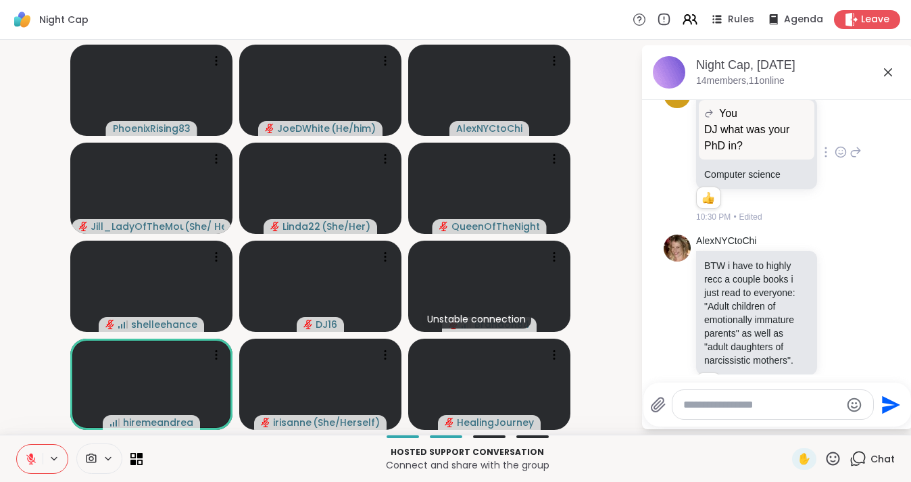
scroll to position [2673, 0]
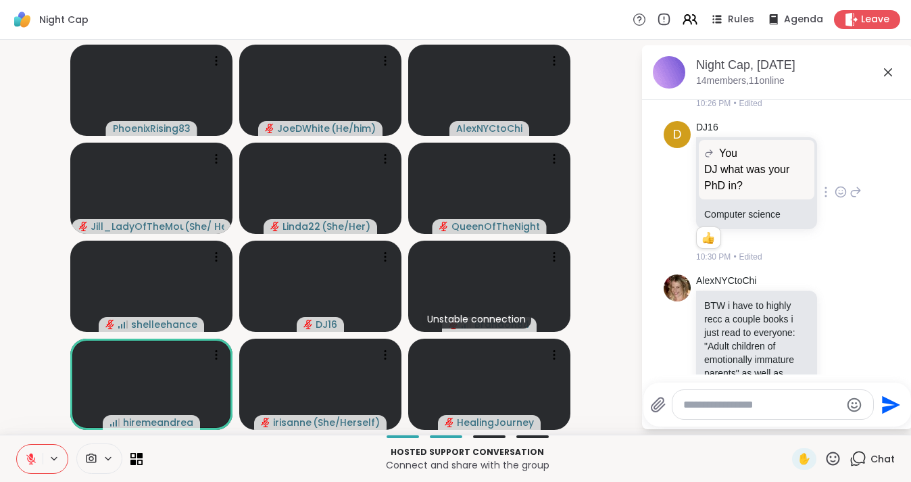
click at [842, 185] on icon at bounding box center [840, 192] width 12 height 14
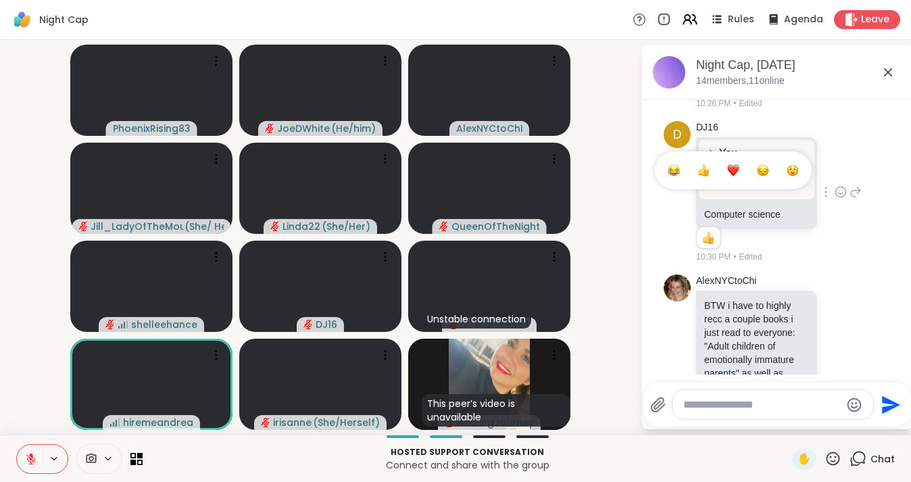
click at [712, 157] on button "Select Reaction: Thumbs up" at bounding box center [703, 170] width 27 height 27
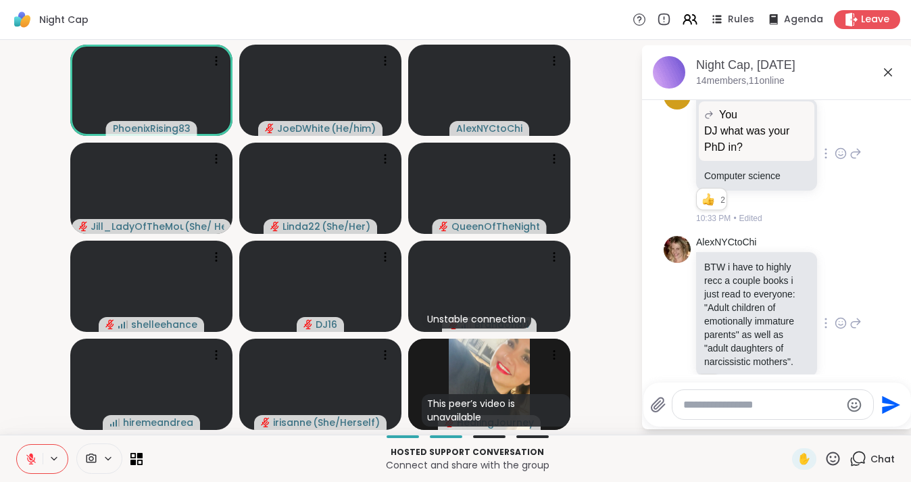
scroll to position [2713, 0]
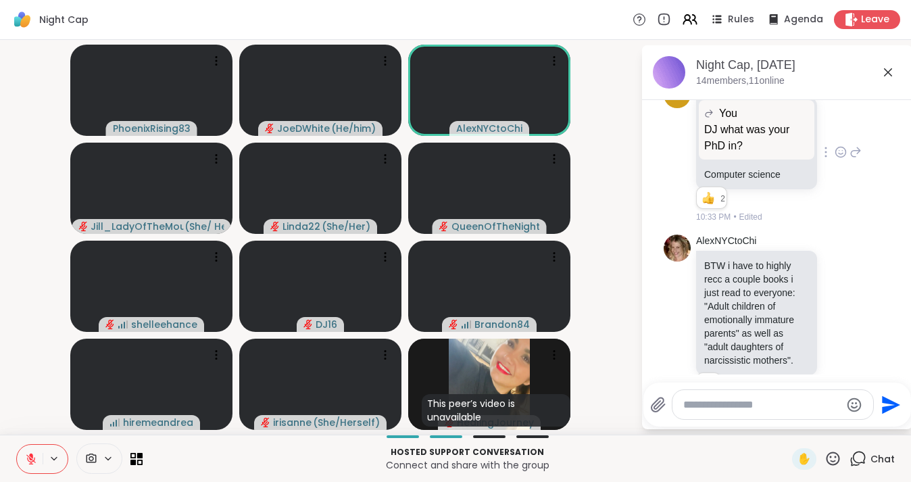
click at [715, 407] on textarea "Type your message" at bounding box center [761, 405] width 157 height 14
type textarea "**********"
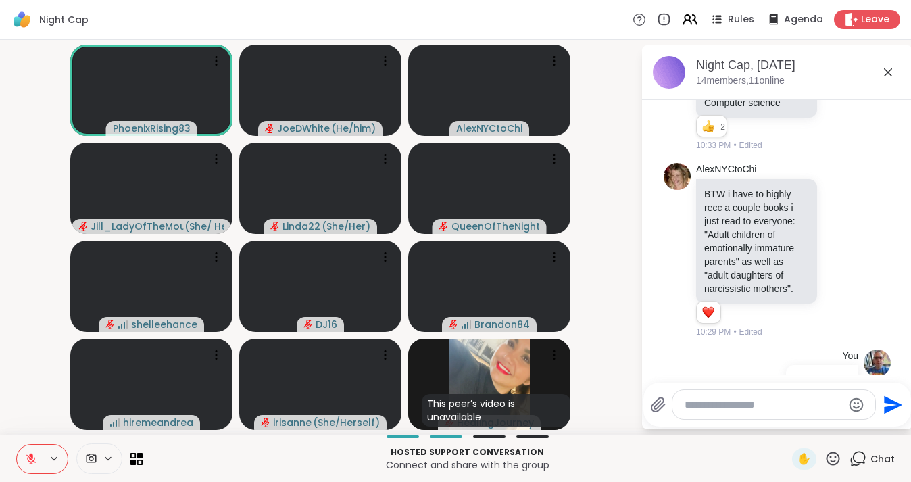
click at [32, 454] on icon at bounding box center [31, 455] width 4 height 5
click at [888, 70] on icon at bounding box center [888, 72] width 16 height 16
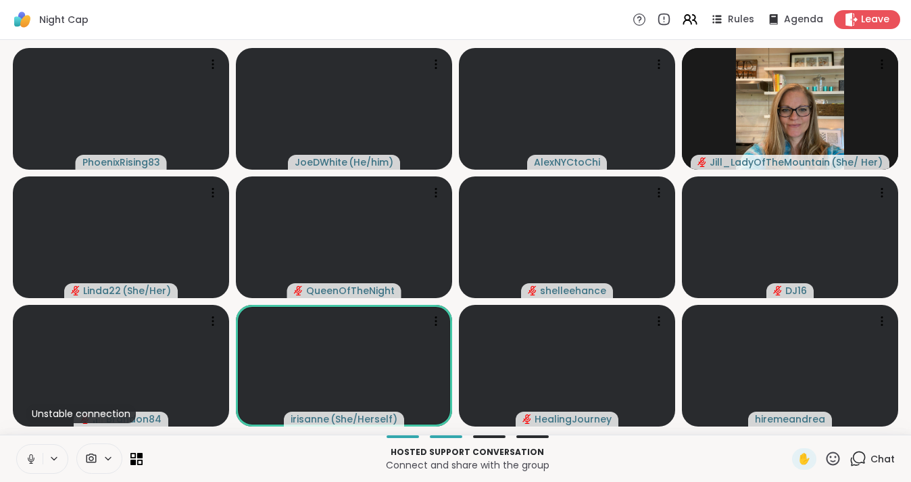
click at [32, 454] on icon at bounding box center [30, 457] width 3 height 6
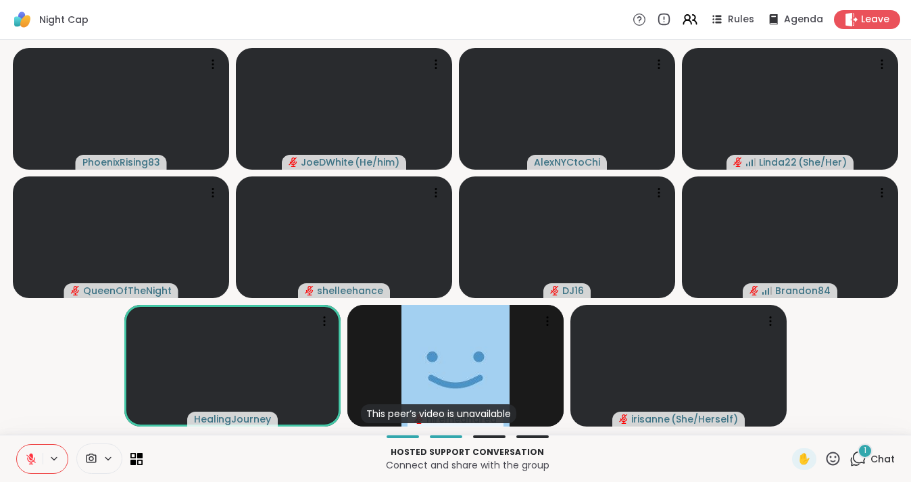
click at [822, 0] on div "Night Cap Rules Agenda Leave" at bounding box center [455, 20] width 911 height 40
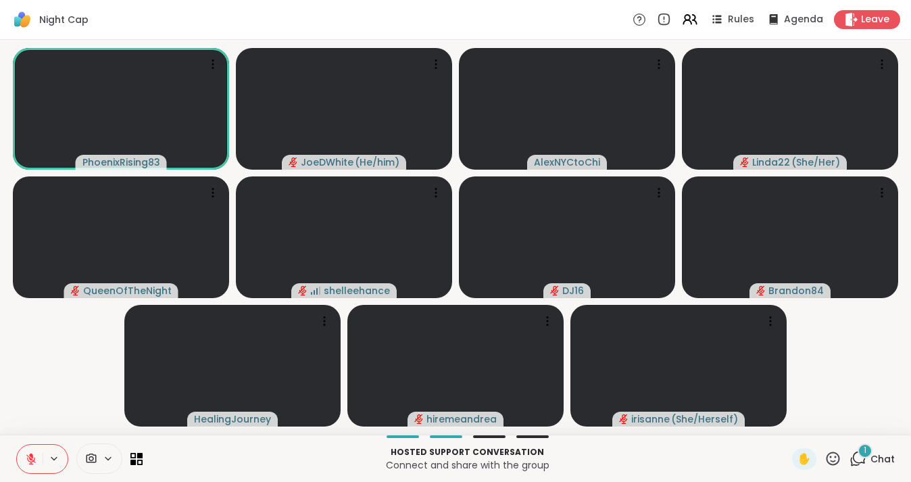
click at [861, 461] on icon at bounding box center [857, 458] width 17 height 17
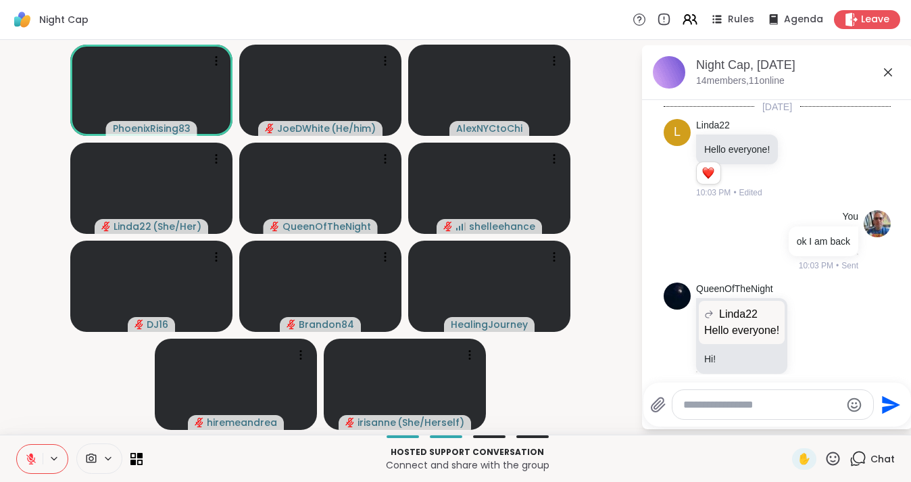
scroll to position [2942, 0]
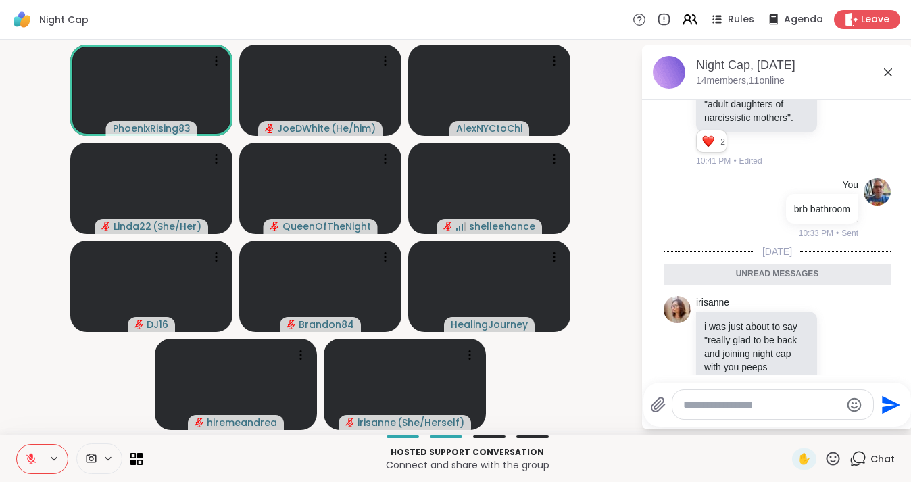
click at [734, 410] on textarea "Type your message" at bounding box center [761, 405] width 157 height 14
click at [588, 126] on video-player-container "PhoenixRising83 JoeDWhite ( He/him ) AlexNYCtoChi Linda22 ( She/Her ) QueenOfTh…" at bounding box center [320, 237] width 624 height 384
click at [890, 75] on icon at bounding box center [888, 72] width 8 height 8
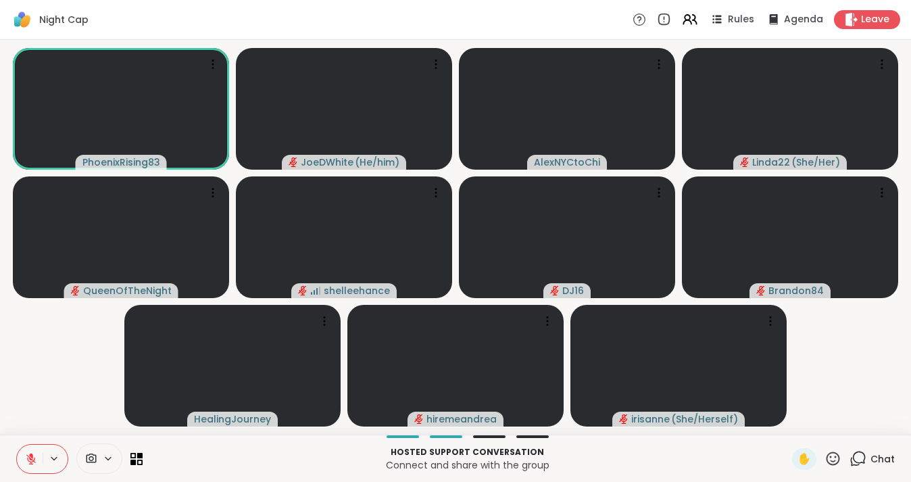
scroll to position [0, 0]
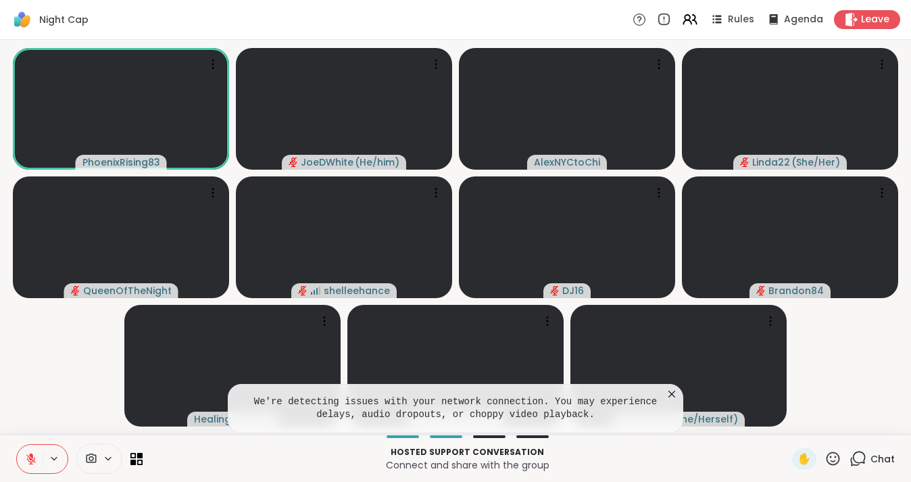
click at [673, 393] on icon at bounding box center [671, 393] width 7 height 7
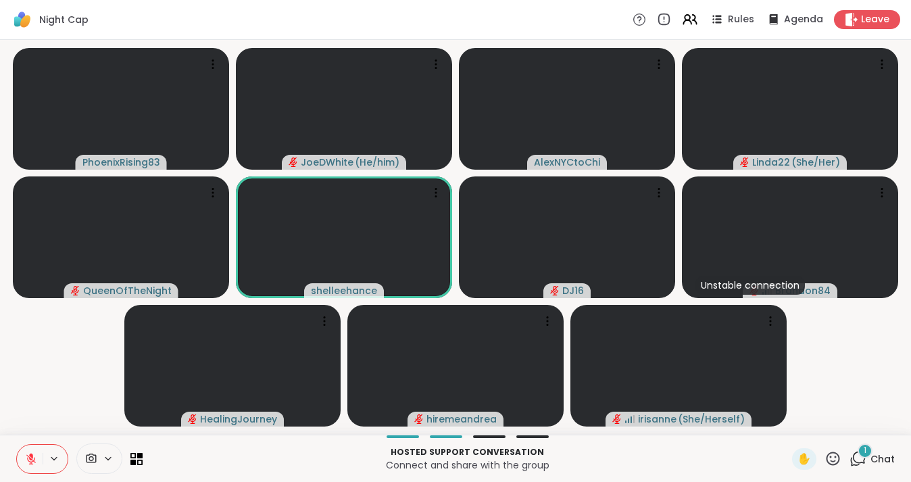
click at [876, 457] on span "Chat" at bounding box center [882, 459] width 24 height 14
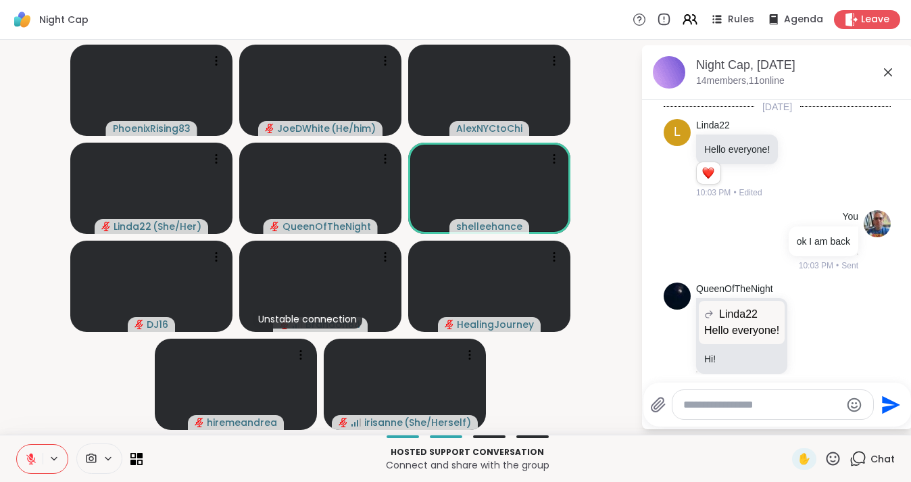
click at [887, 73] on icon at bounding box center [888, 72] width 8 height 8
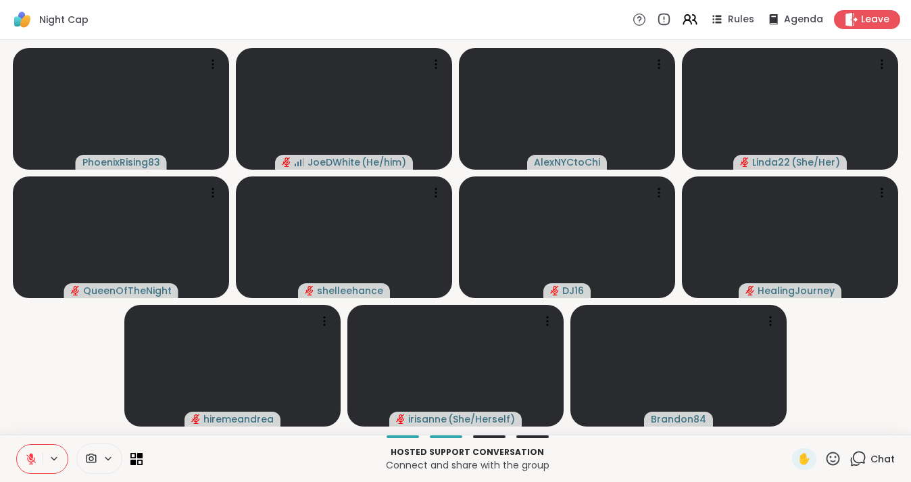
click at [31, 453] on icon at bounding box center [31, 459] width 12 height 12
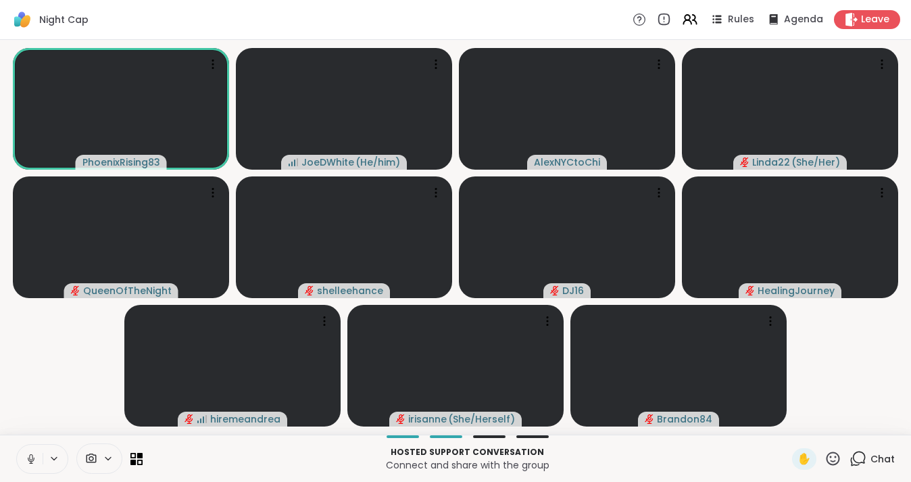
click at [28, 455] on icon at bounding box center [31, 459] width 12 height 12
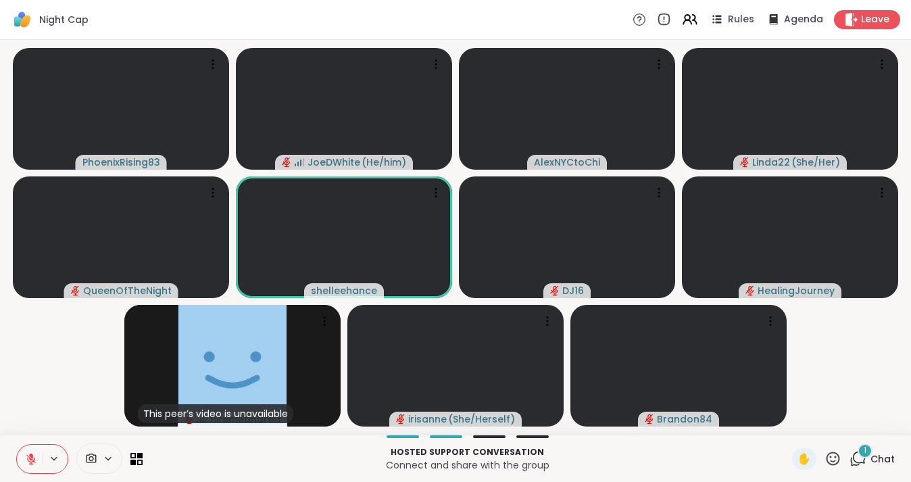
click at [874, 459] on span "Chat" at bounding box center [882, 459] width 24 height 14
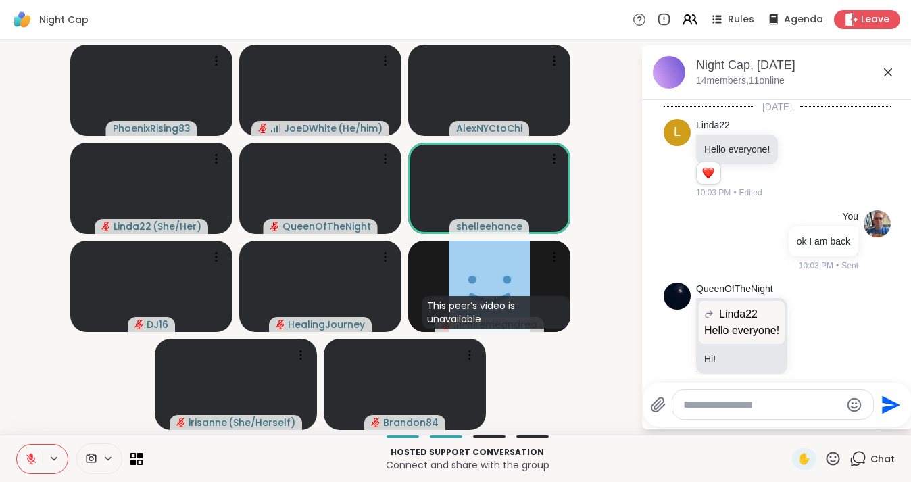
scroll to position [3096, 0]
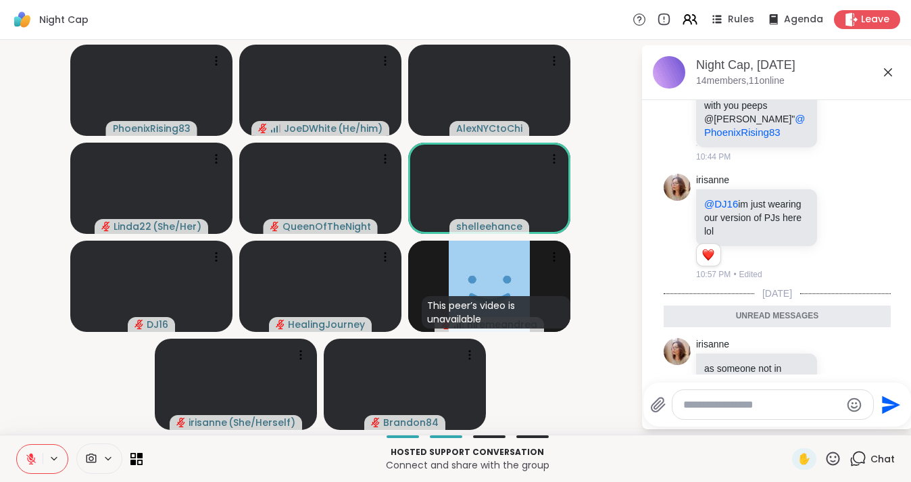
click at [890, 68] on icon at bounding box center [888, 72] width 16 height 16
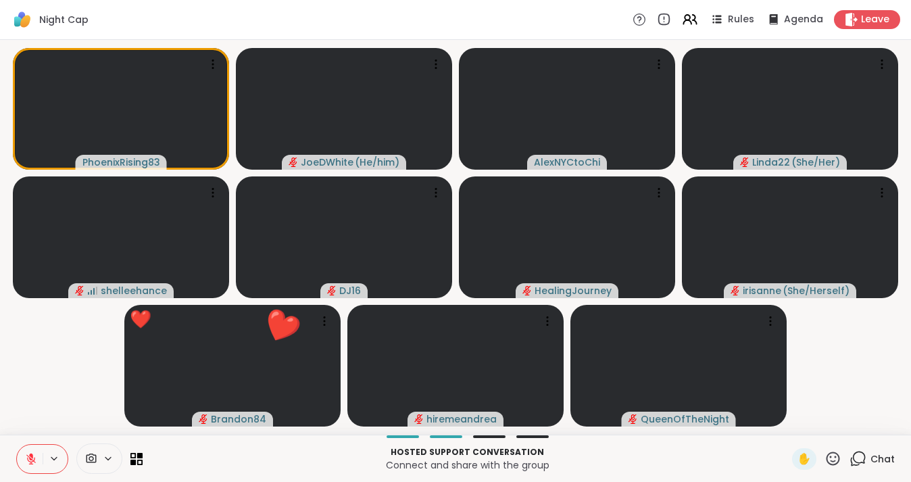
click at [834, 459] on icon at bounding box center [832, 458] width 17 height 17
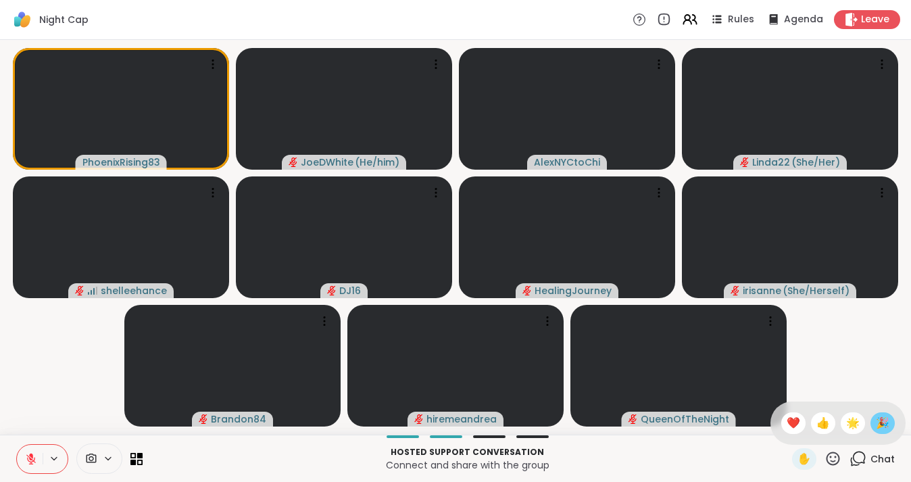
click at [879, 424] on span "🎉" at bounding box center [883, 423] width 14 height 16
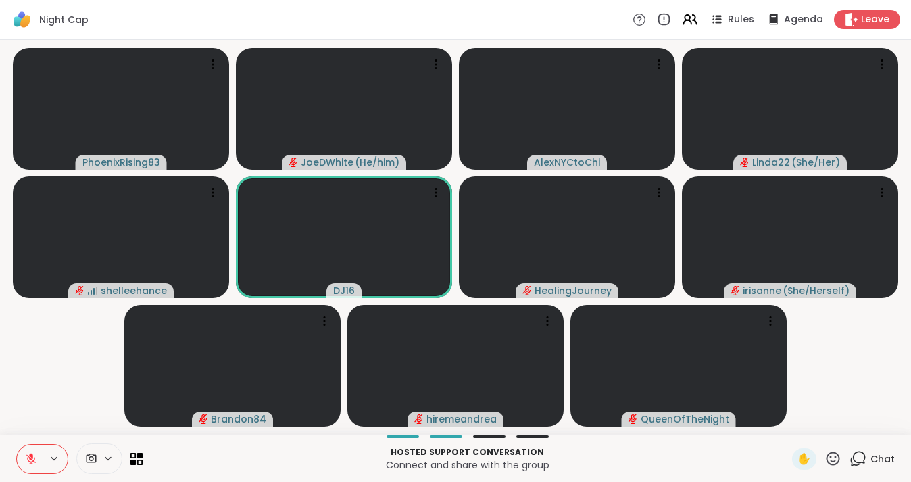
scroll to position [0, 0]
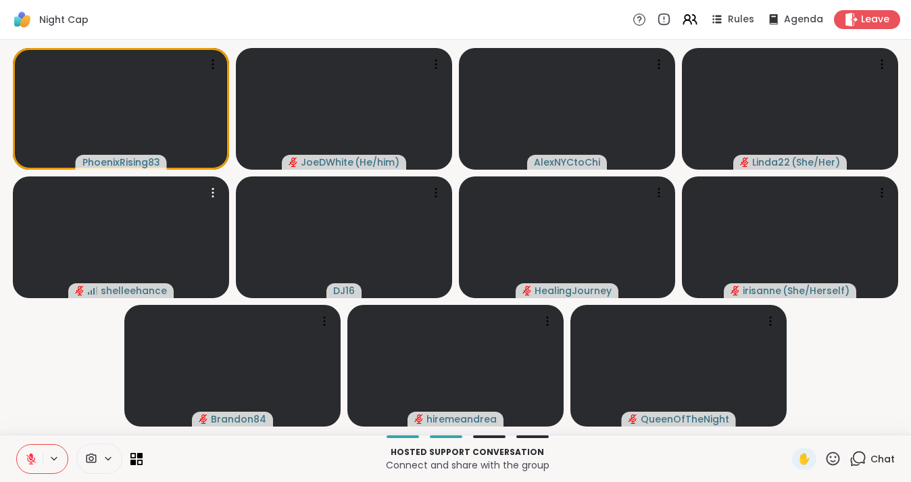
click at [38, 459] on button at bounding box center [30, 459] width 26 height 28
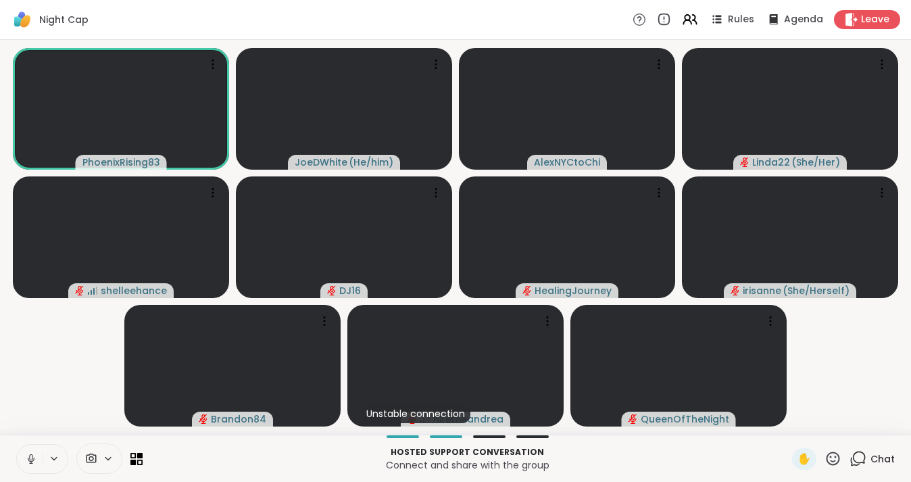
click at [25, 451] on button at bounding box center [30, 459] width 26 height 28
click at [35, 458] on icon at bounding box center [31, 459] width 12 height 12
click at [32, 460] on icon at bounding box center [31, 459] width 12 height 12
click at [34, 453] on icon at bounding box center [31, 459] width 12 height 12
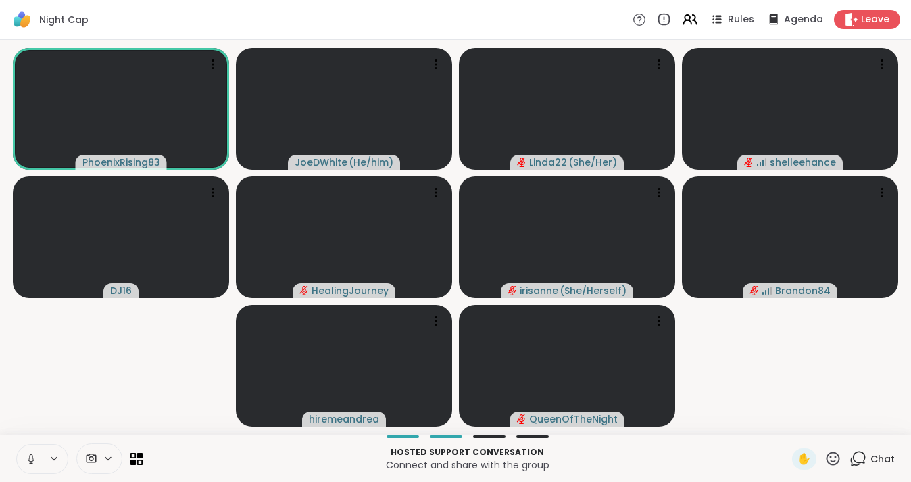
click at [27, 455] on icon at bounding box center [31, 459] width 12 height 12
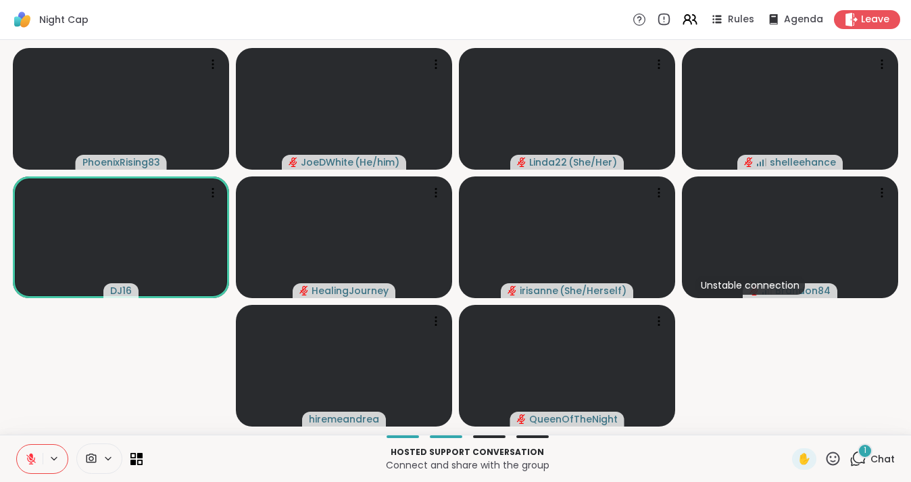
click at [881, 453] on span "Chat" at bounding box center [882, 459] width 24 height 14
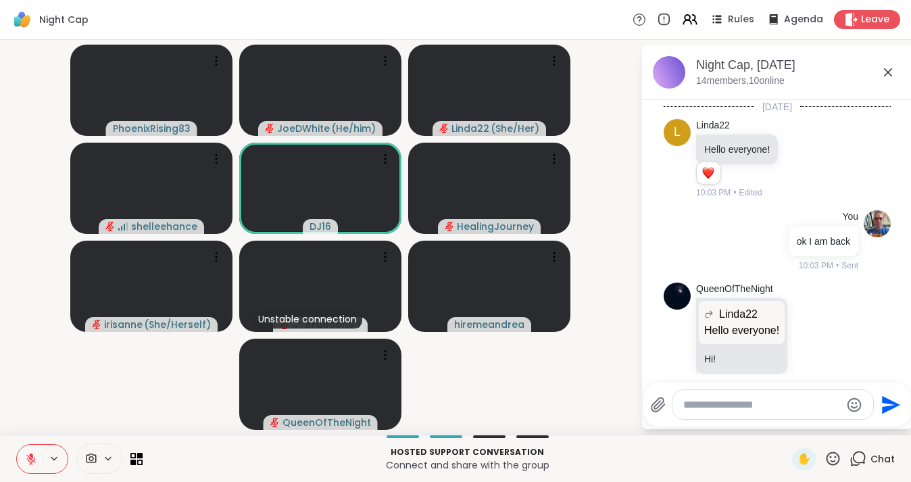
scroll to position [3152, 0]
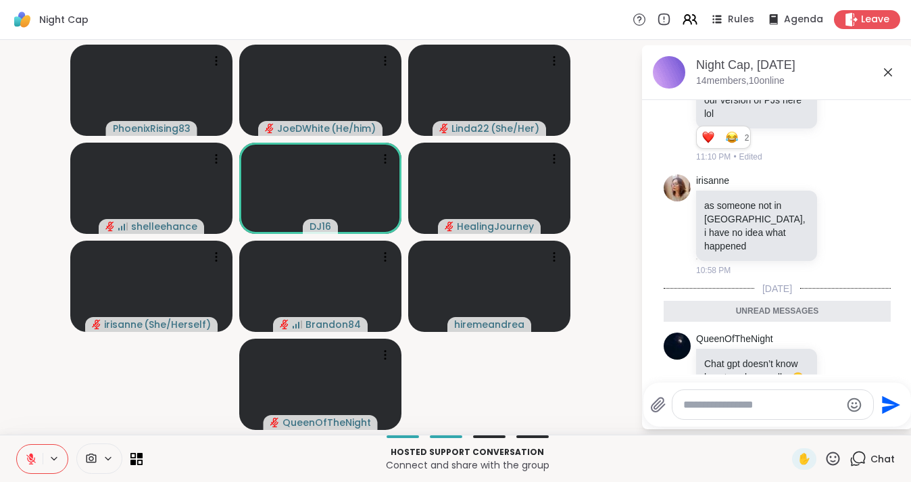
click at [889, 70] on icon at bounding box center [888, 72] width 16 height 16
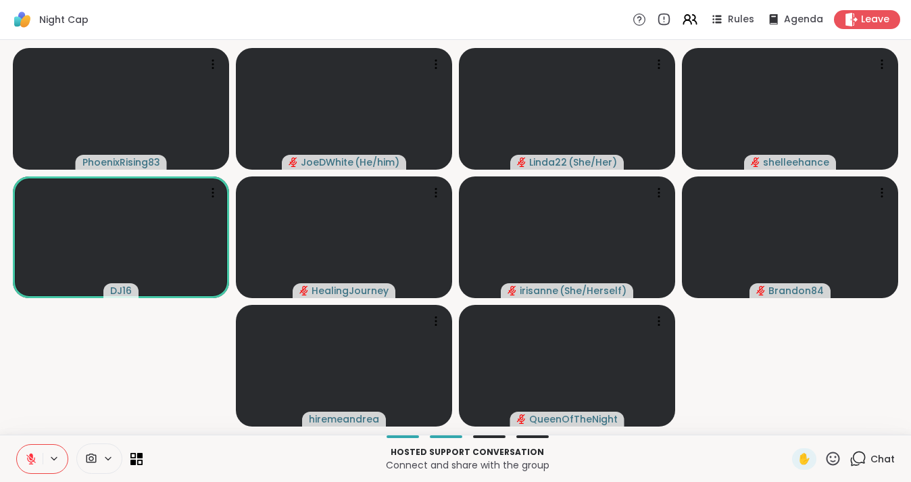
scroll to position [0, 0]
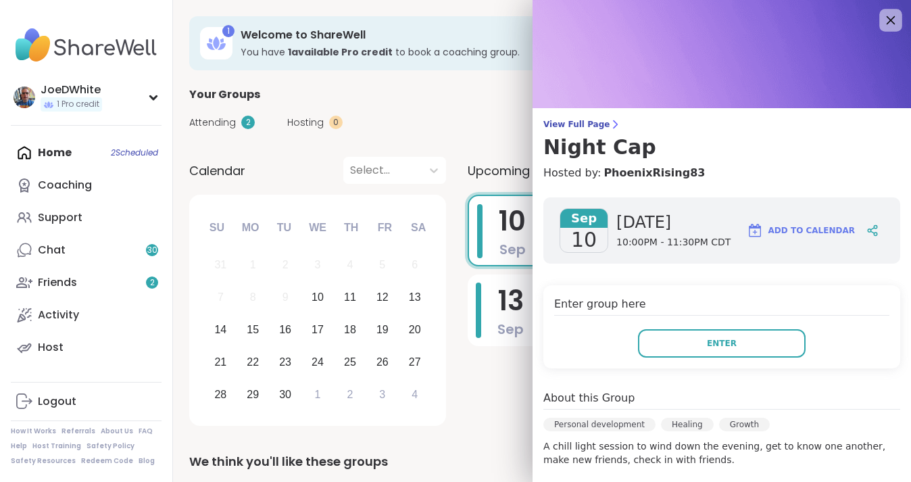
click at [892, 25] on icon at bounding box center [890, 19] width 17 height 17
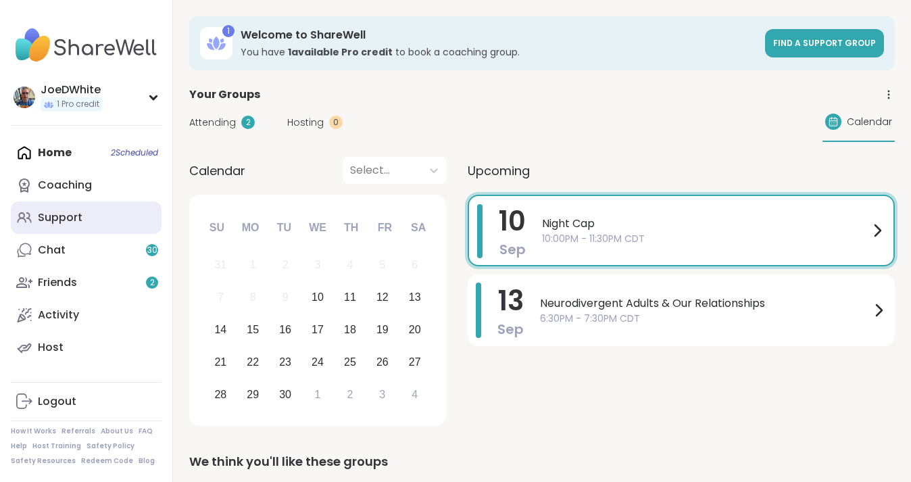
click at [72, 213] on div "Support" at bounding box center [60, 217] width 45 height 15
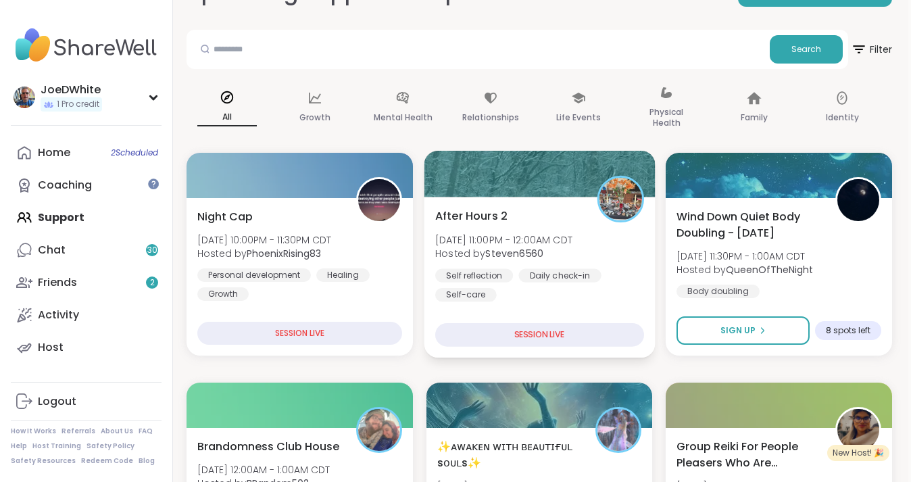
scroll to position [134, 3]
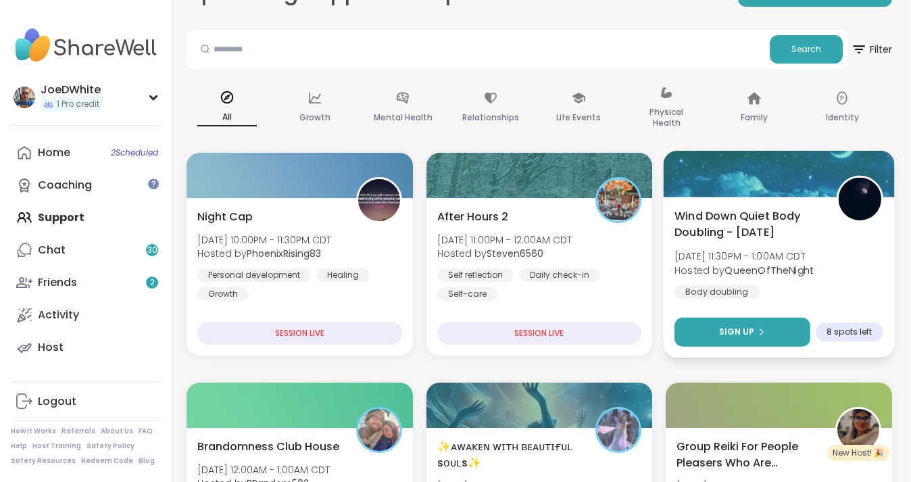
click at [732, 332] on span "Sign Up" at bounding box center [737, 332] width 36 height 12
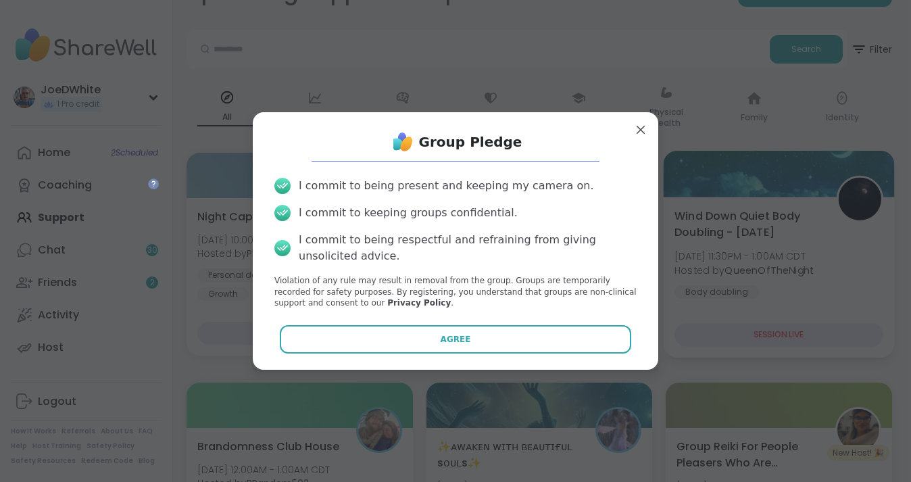
scroll to position [0, 0]
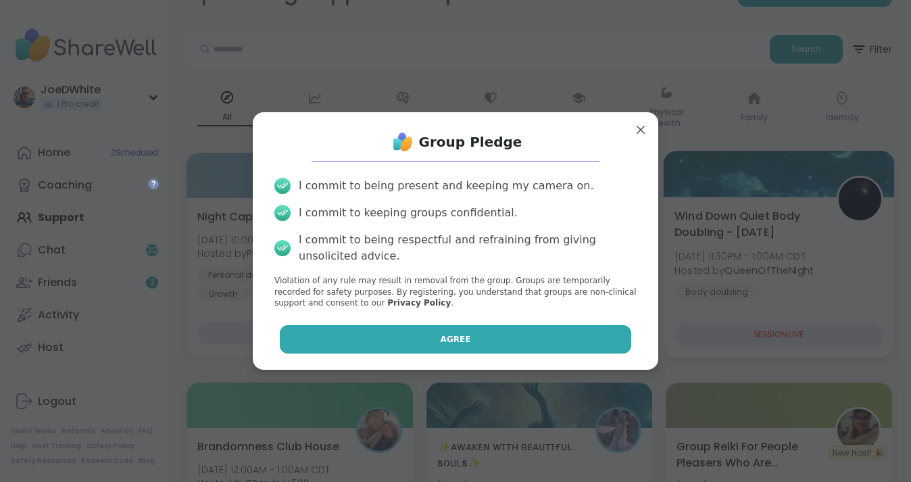
click at [522, 330] on button "Agree" at bounding box center [456, 339] width 352 height 28
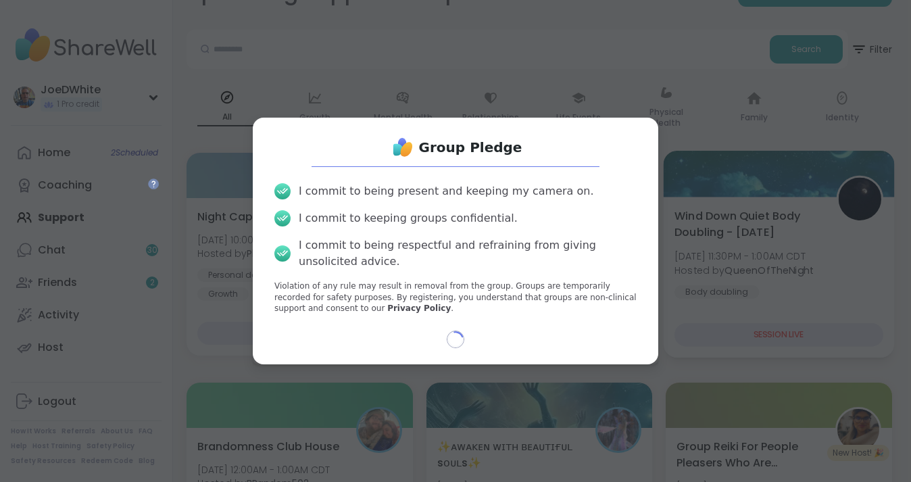
click at [781, 222] on div "Group Pledge I commit to being present and keeping my camera on. I commit to ke…" at bounding box center [455, 241] width 894 height 482
click at [524, 78] on div "Group Pledge I commit to being present and keeping my camera on. I commit to ke…" at bounding box center [455, 241] width 894 height 482
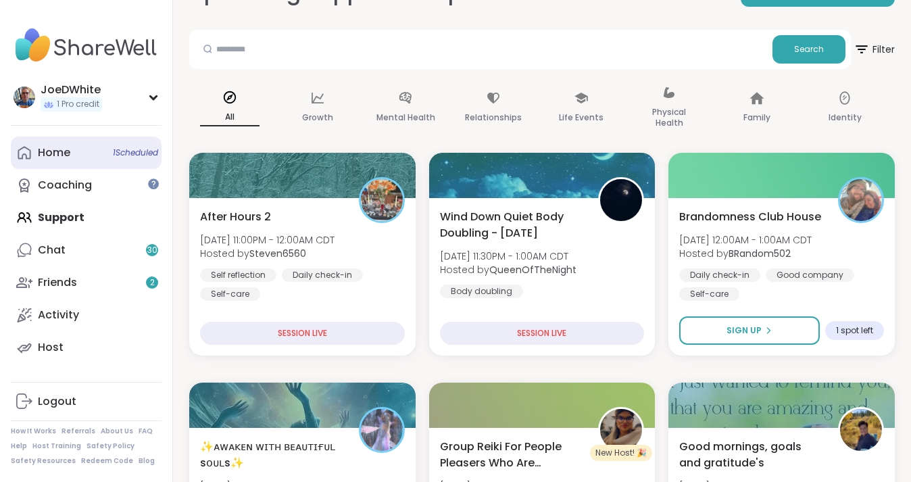
click at [61, 145] on div "Home 1 Scheduled" at bounding box center [54, 152] width 32 height 15
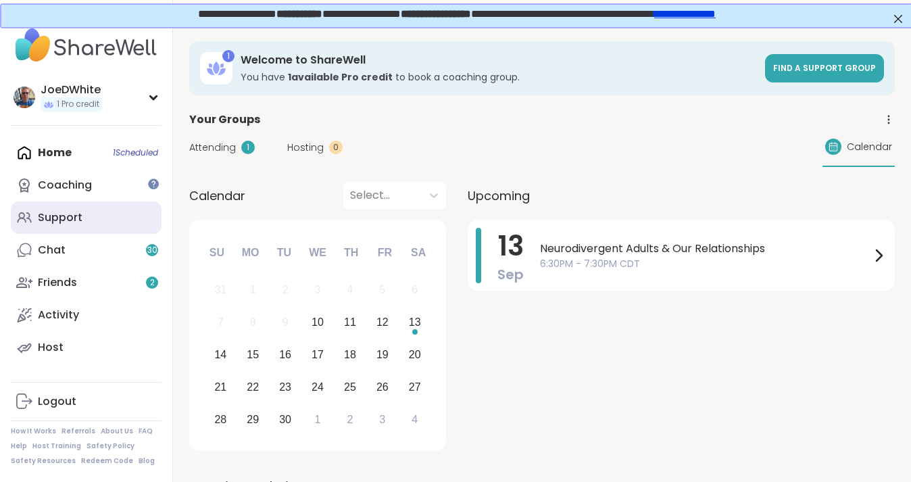
click at [96, 214] on link "Support" at bounding box center [86, 217] width 151 height 32
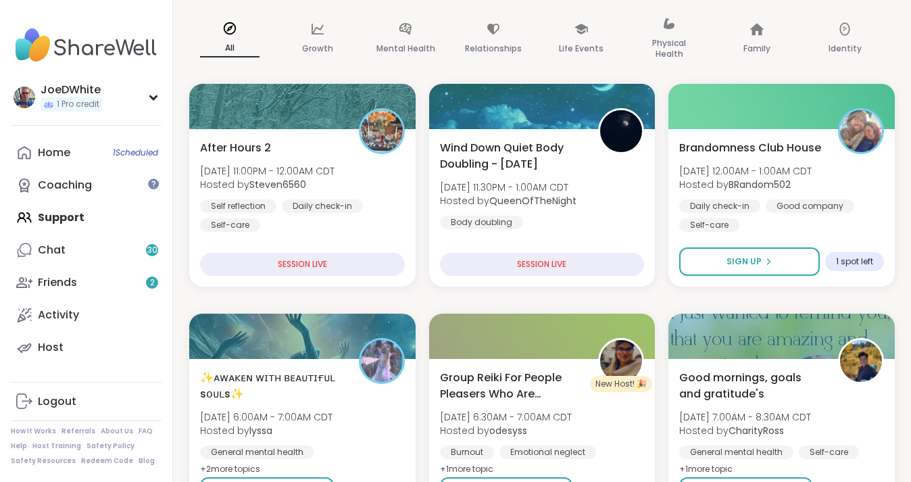
scroll to position [204, 0]
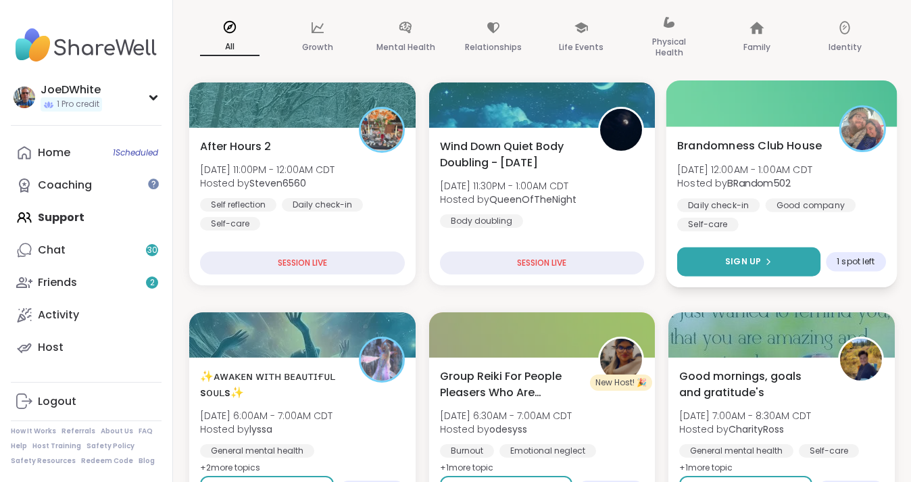
click at [742, 262] on span "Sign Up" at bounding box center [744, 261] width 36 height 12
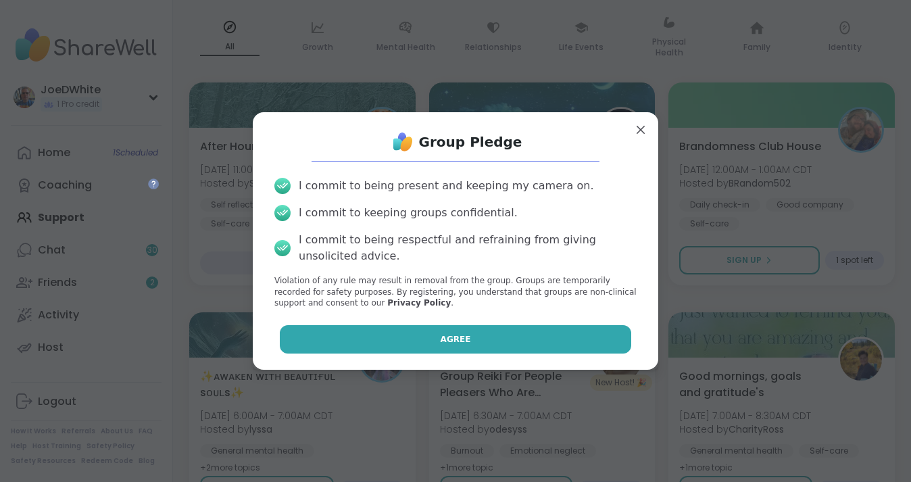
click at [465, 340] on span "Agree" at bounding box center [455, 339] width 30 height 12
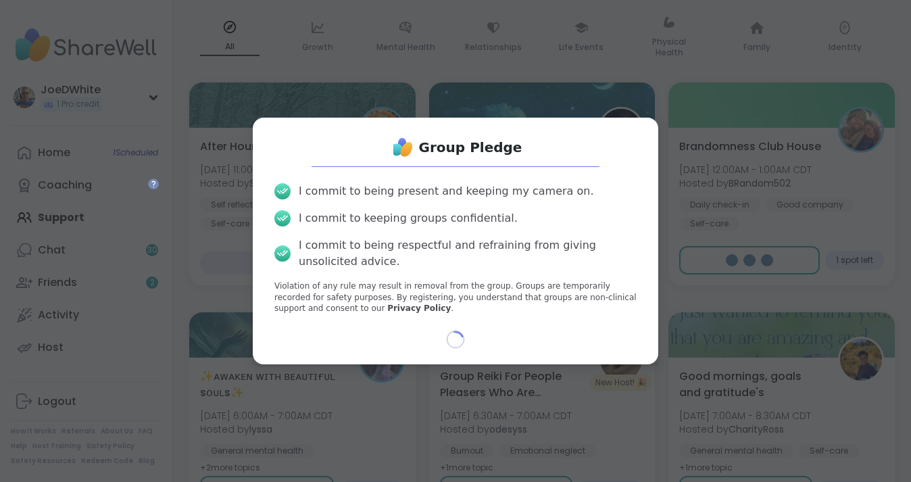
scroll to position [0, 0]
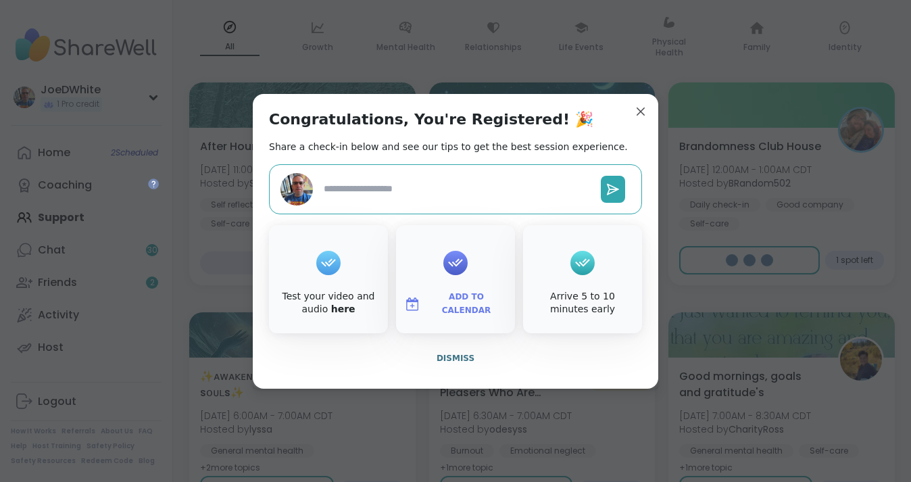
type textarea "*"
click at [455, 354] on span "Dismiss" at bounding box center [455, 357] width 38 height 9
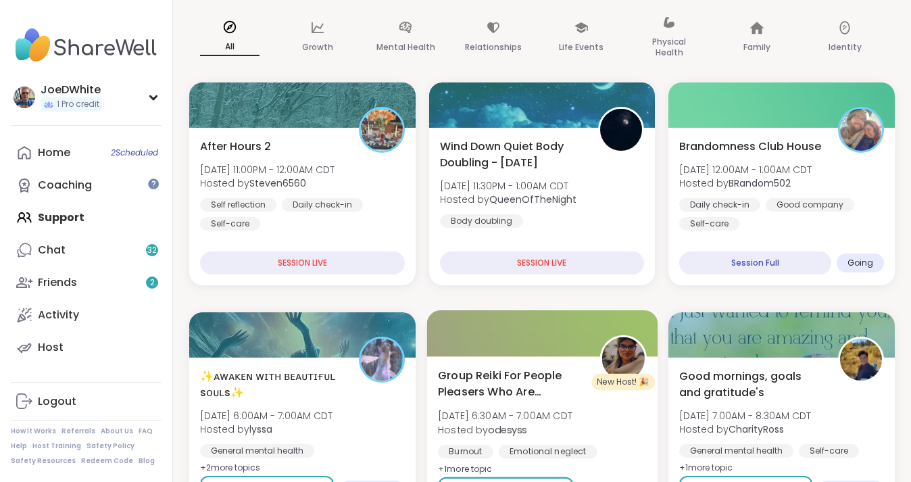
click at [455, 349] on div at bounding box center [541, 333] width 230 height 46
